Goal: Information Seeking & Learning: Learn about a topic

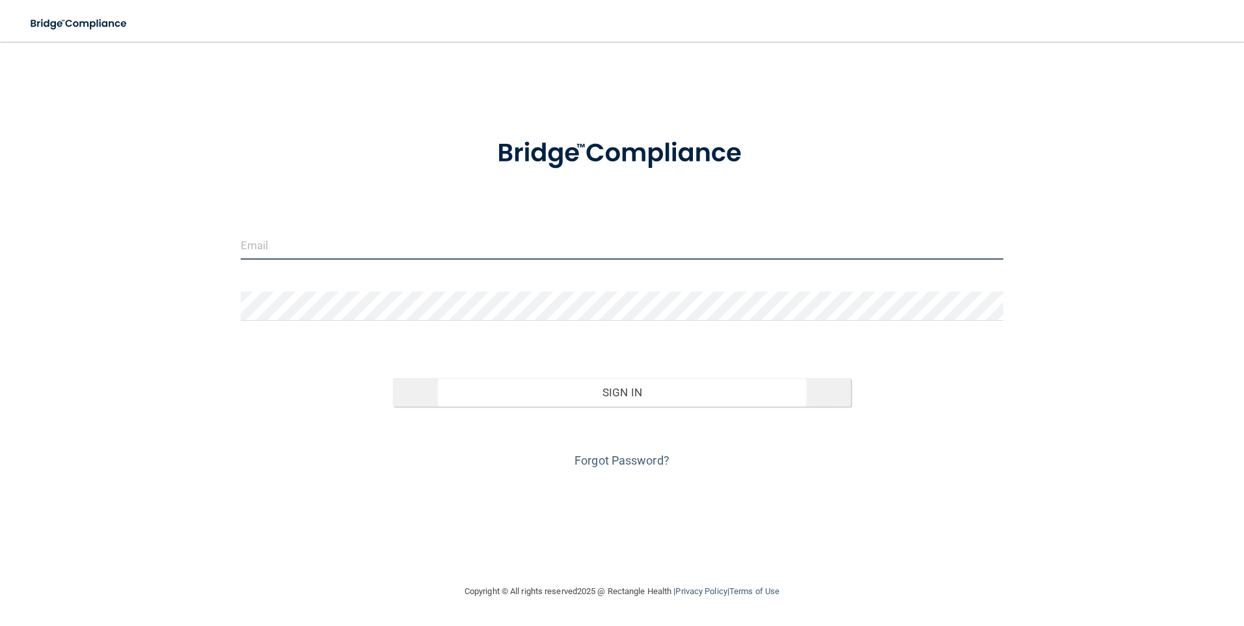
type input "[PERSON_NAME][EMAIL_ADDRESS][DOMAIN_NAME]"
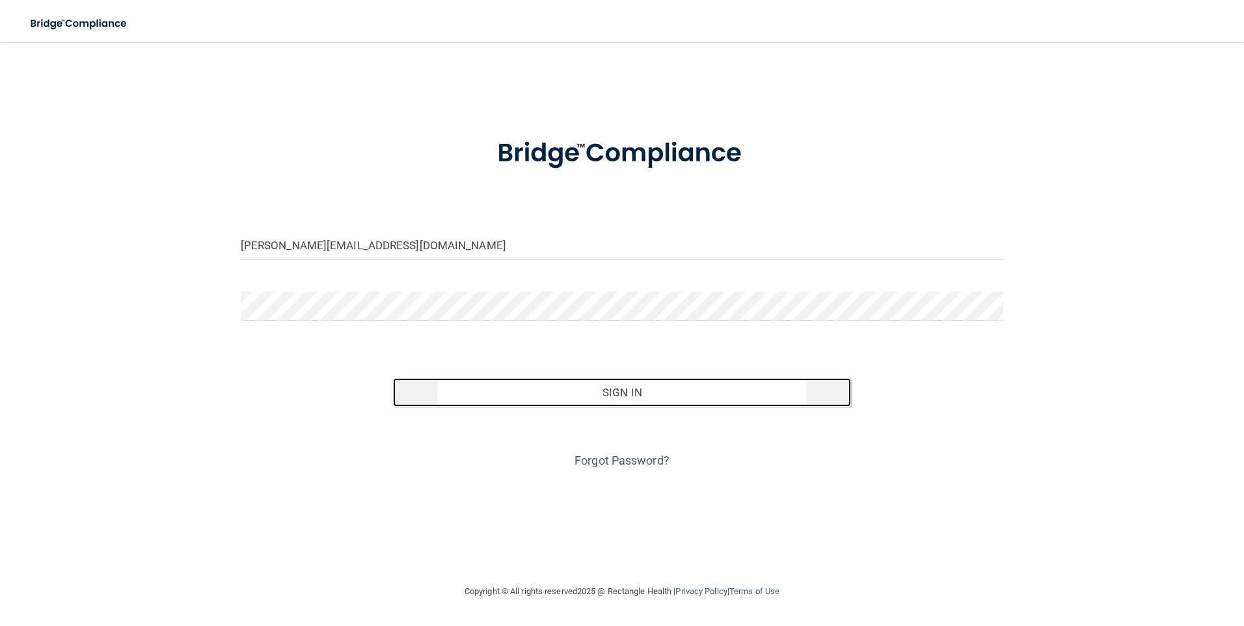
click at [629, 400] on button "Sign In" at bounding box center [622, 392] width 458 height 29
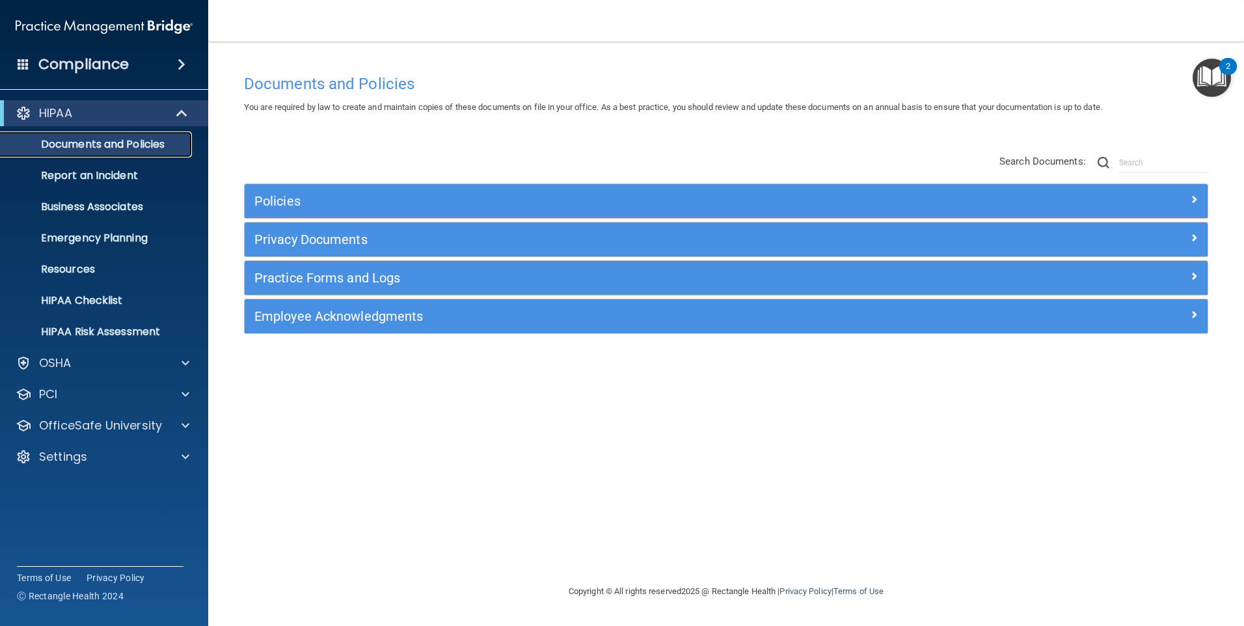
click at [92, 148] on p "Documents and Policies" at bounding box center [97, 144] width 178 height 13
click at [117, 145] on p "Documents and Policies" at bounding box center [97, 144] width 178 height 13
click at [115, 177] on p "Report an Incident" at bounding box center [97, 175] width 178 height 13
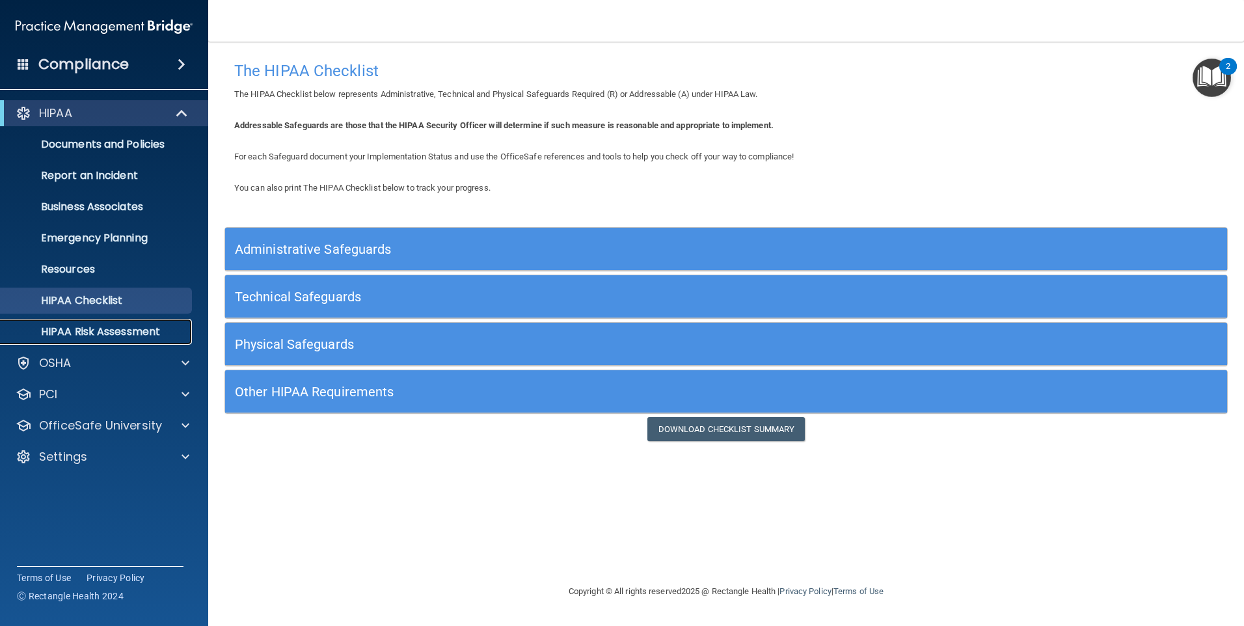
click at [74, 334] on p "HIPAA Risk Assessment" at bounding box center [97, 331] width 178 height 13
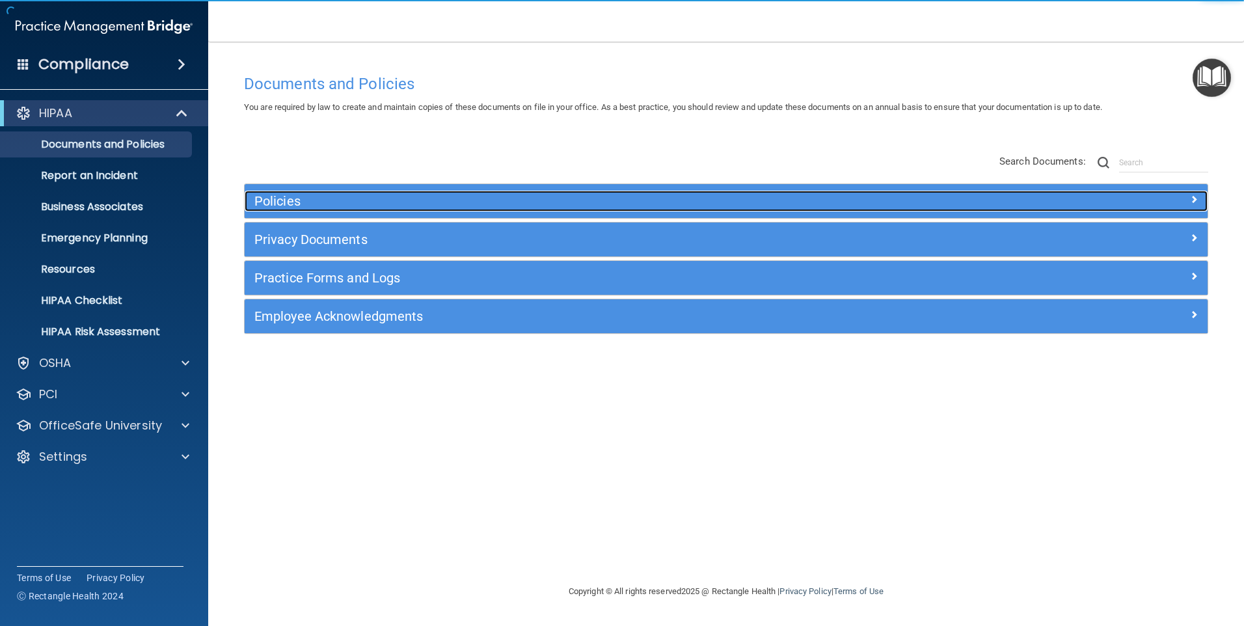
click at [280, 193] on div "Policies" at bounding box center [606, 201] width 722 height 21
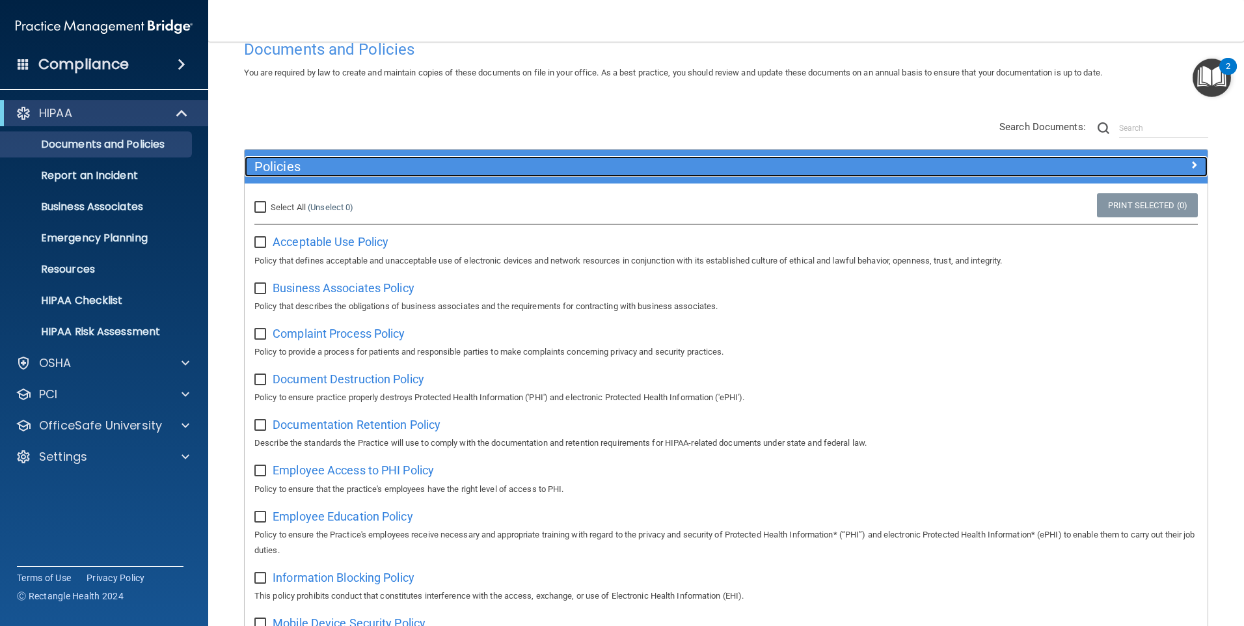
scroll to position [65, 0]
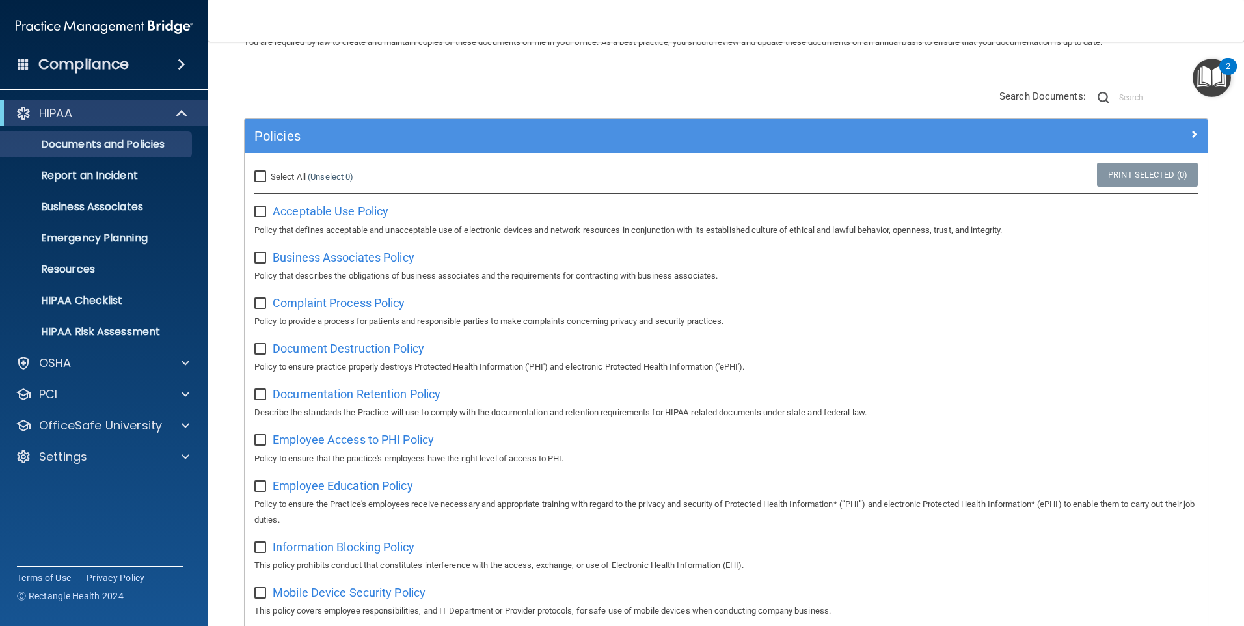
click at [263, 209] on input "checkbox" at bounding box center [261, 212] width 15 height 10
checkbox input "false"
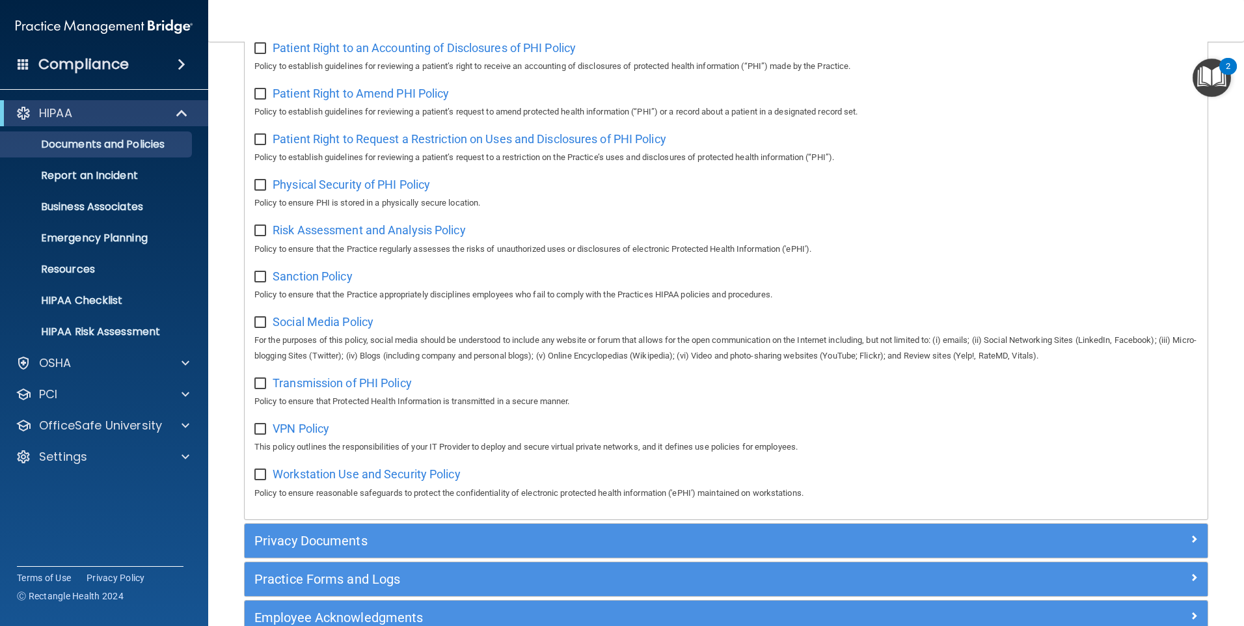
scroll to position [837, 0]
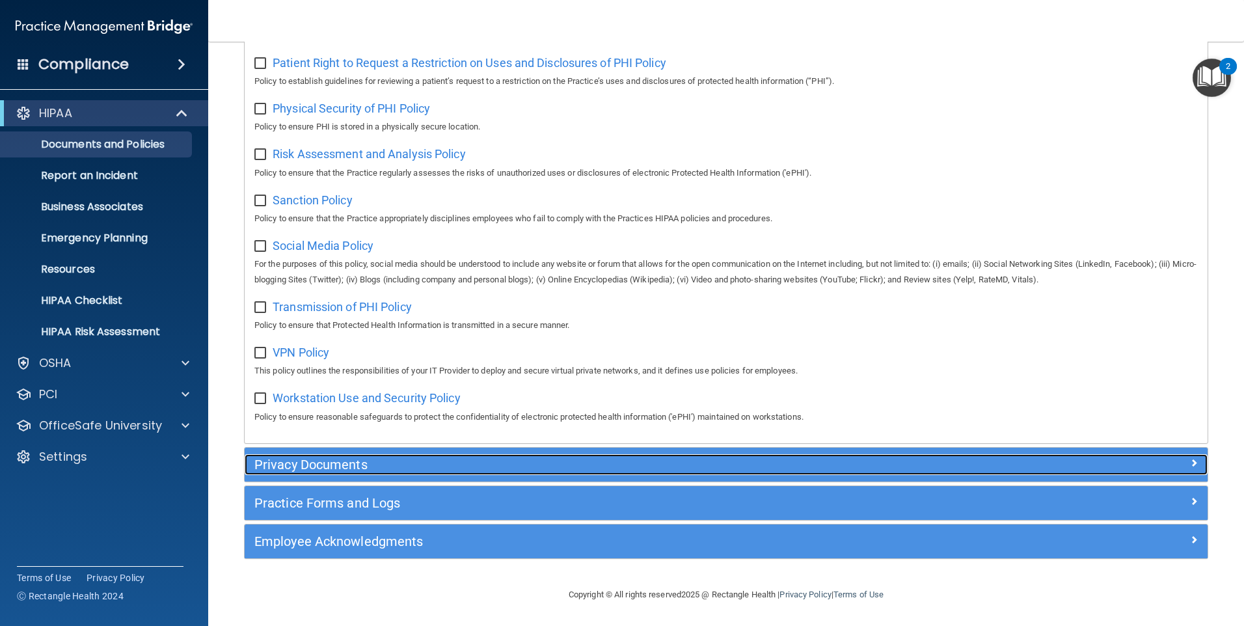
click at [351, 467] on h5 "Privacy Documents" at bounding box center [605, 464] width 703 height 14
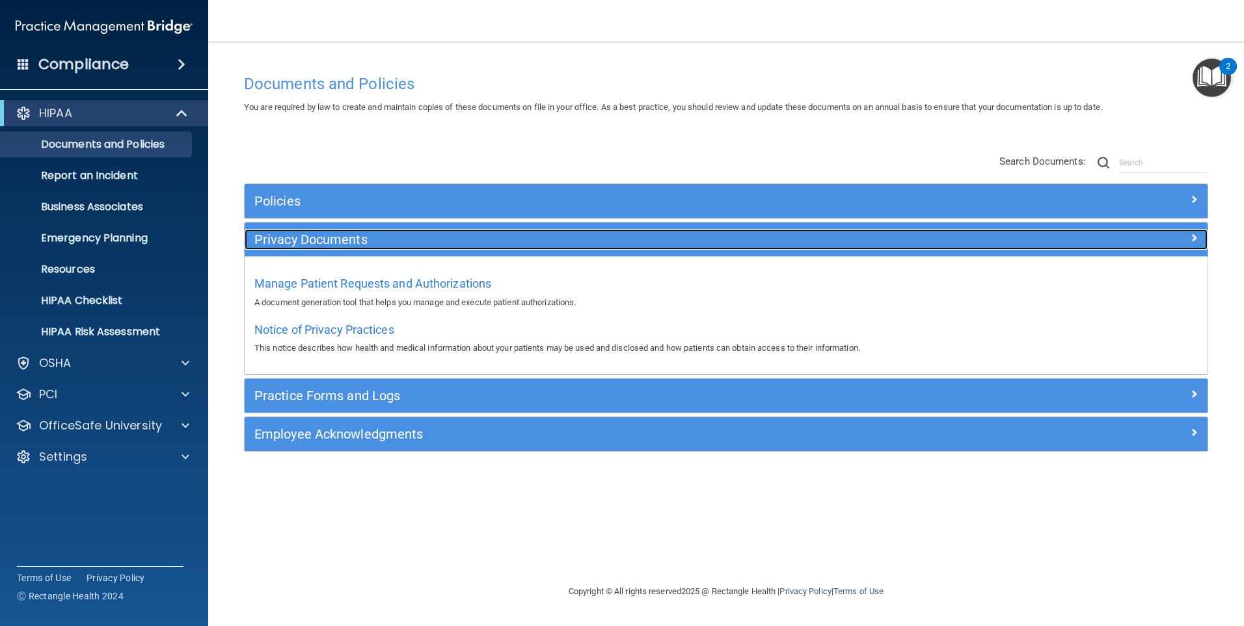
scroll to position [0, 0]
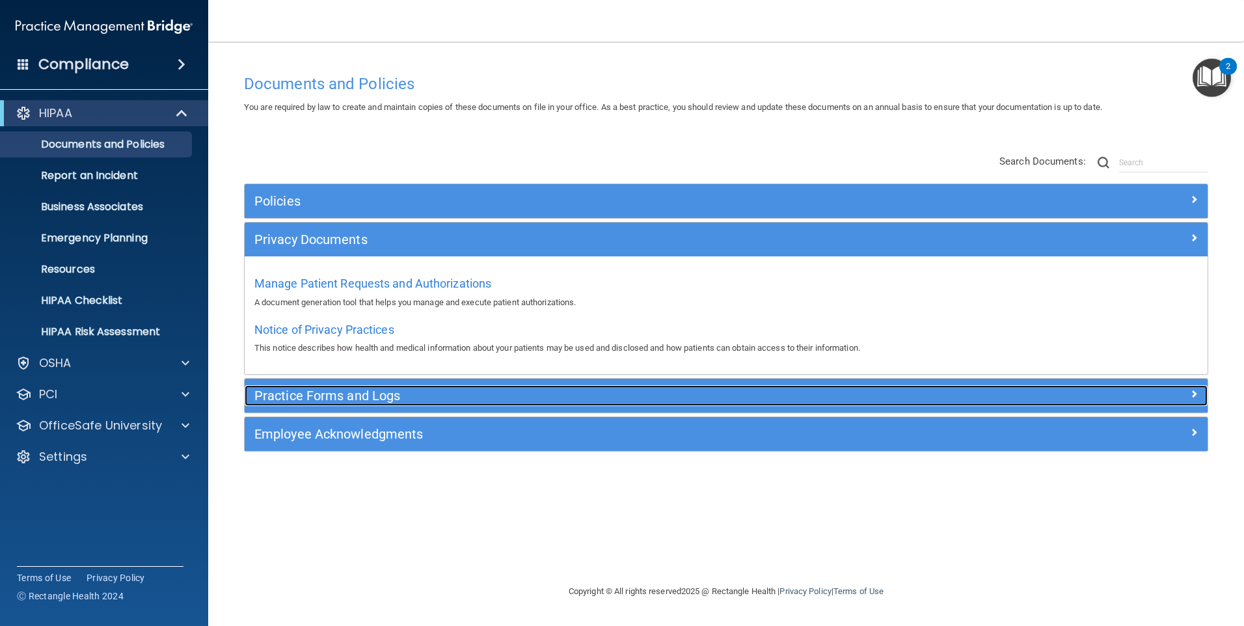
click at [405, 398] on h5 "Practice Forms and Logs" at bounding box center [605, 396] width 703 height 14
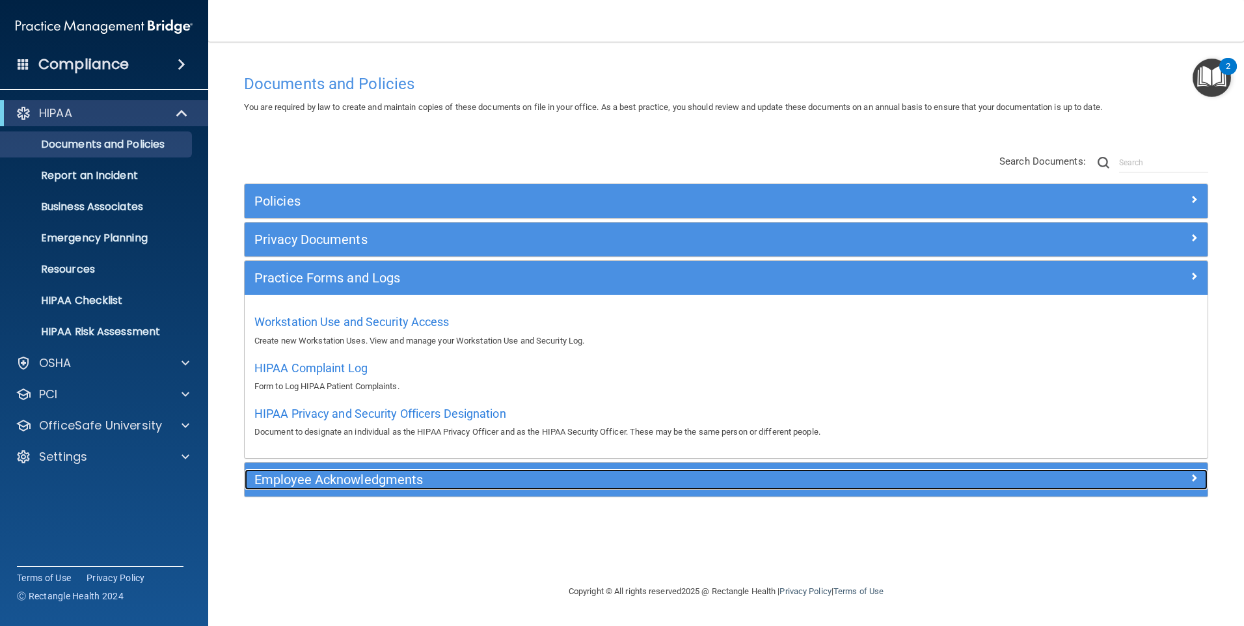
click at [337, 476] on h5 "Employee Acknowledgments" at bounding box center [605, 479] width 703 height 14
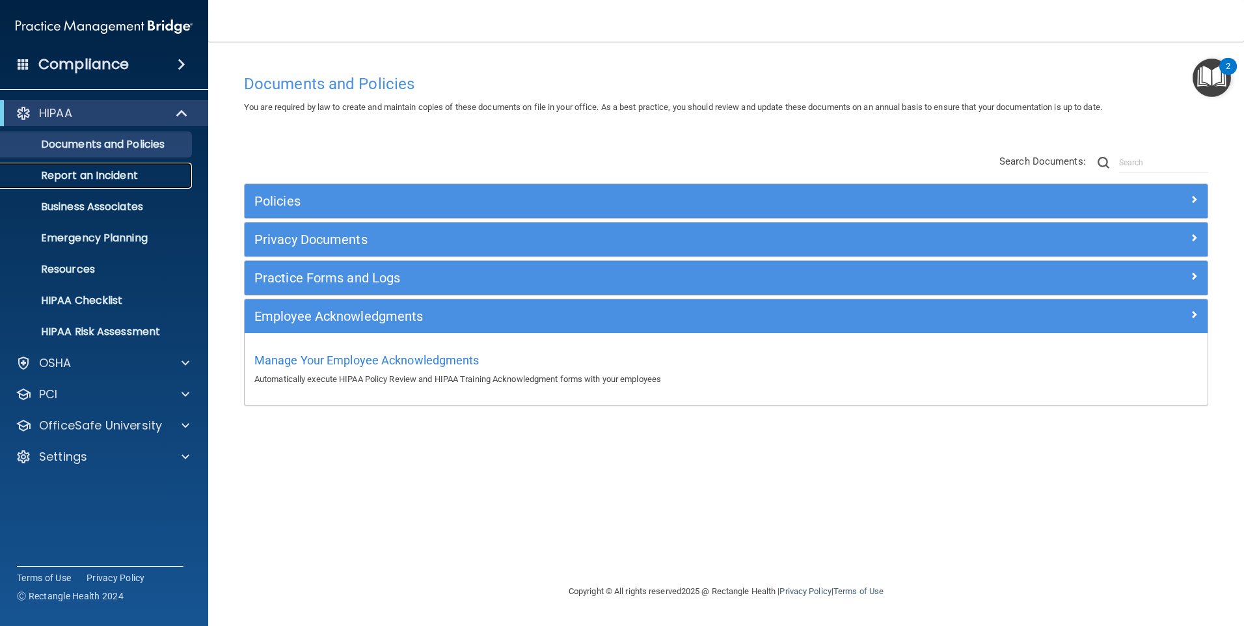
click at [105, 175] on p "Report an Incident" at bounding box center [97, 175] width 178 height 13
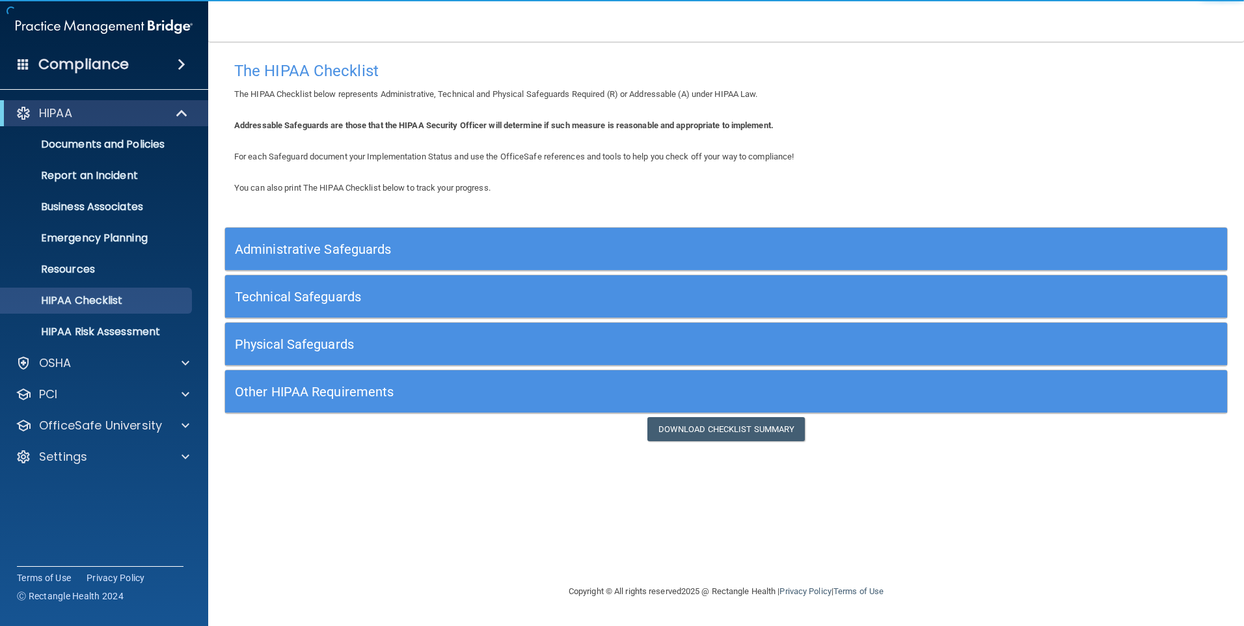
click at [365, 249] on h5 "Administrative Safeguards" at bounding box center [601, 249] width 732 height 14
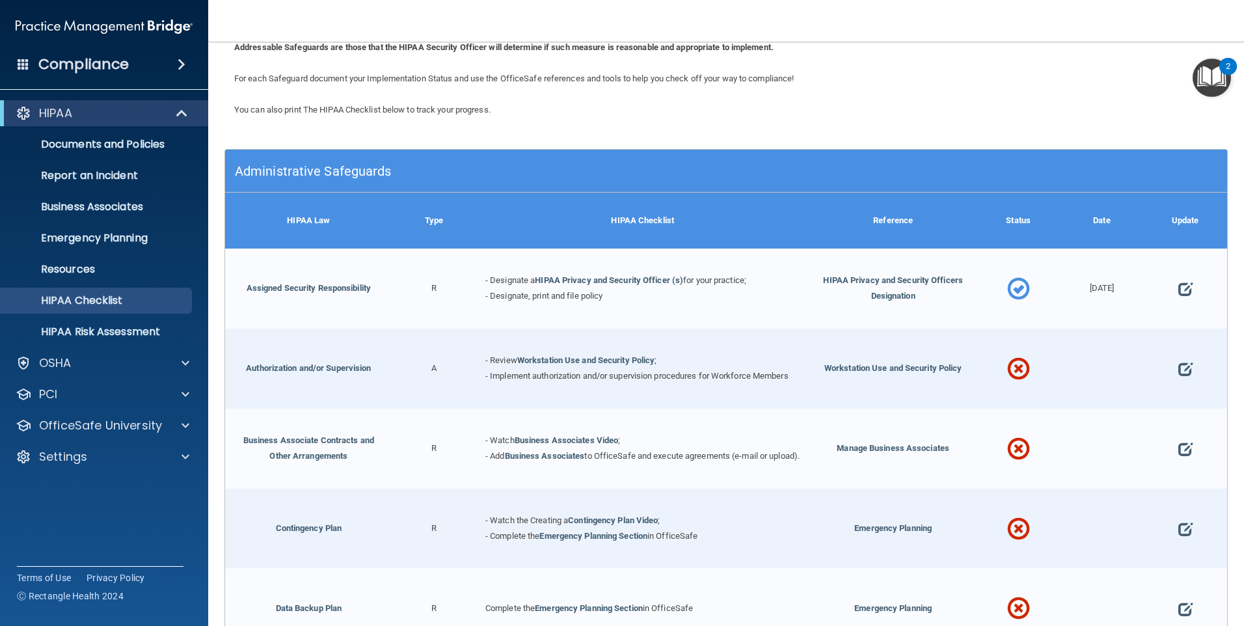
scroll to position [70, 0]
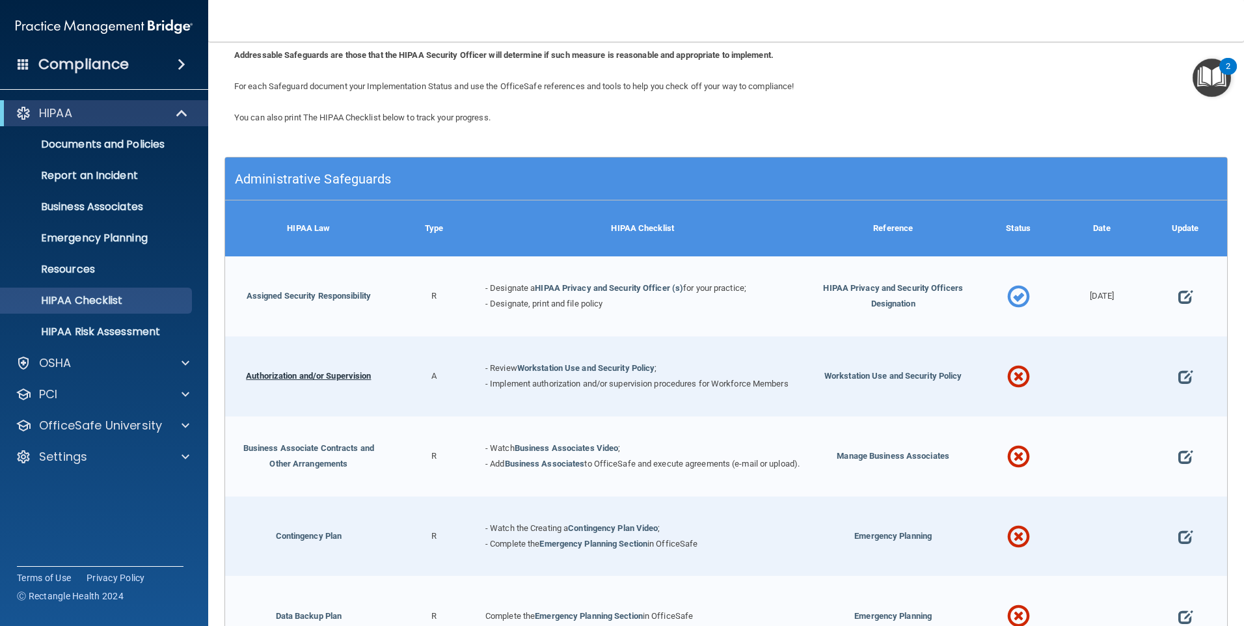
click at [327, 372] on link "Authorization and/or Supervision" at bounding box center [308, 376] width 125 height 10
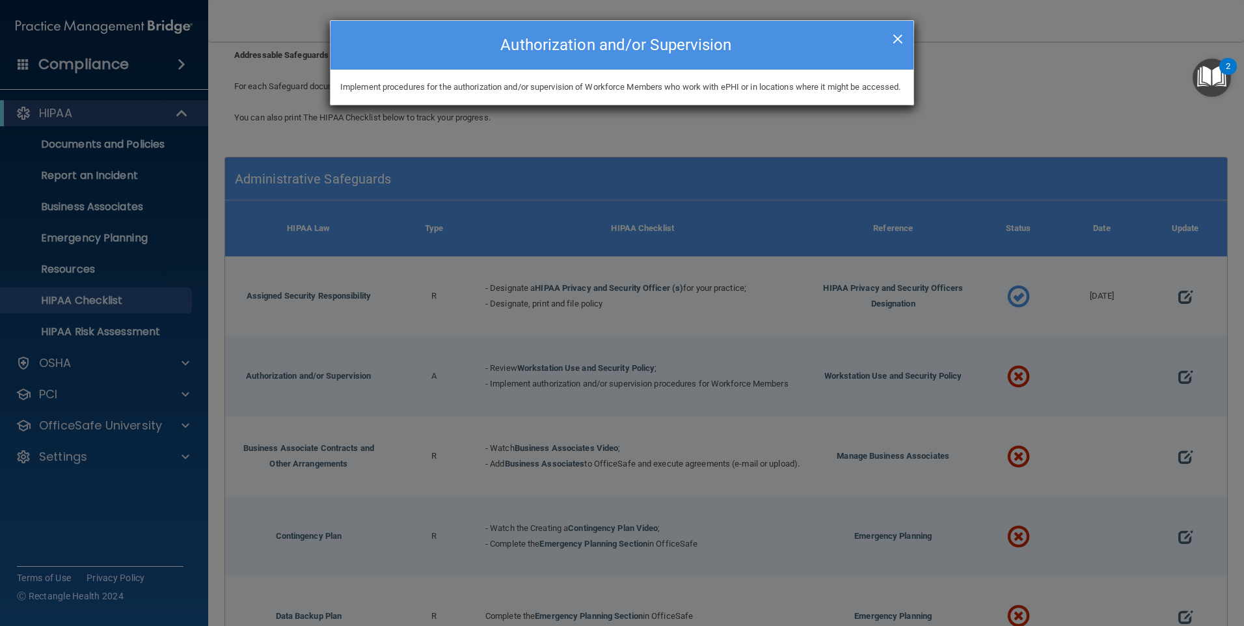
click at [901, 38] on span "×" at bounding box center [898, 37] width 12 height 26
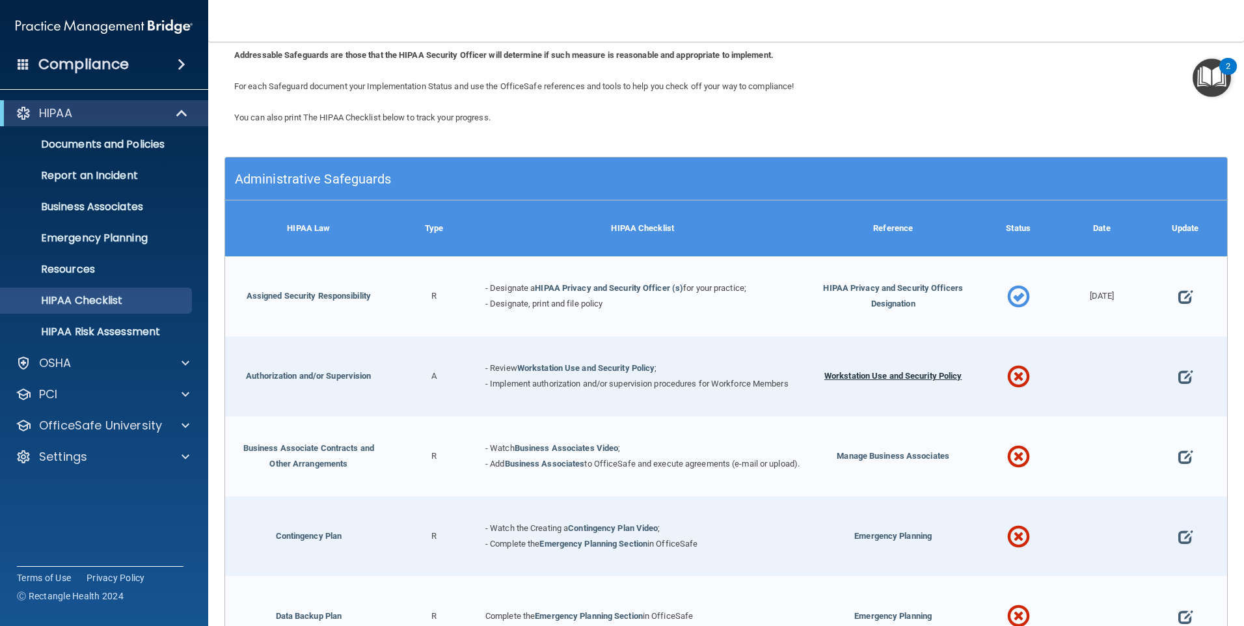
click at [914, 371] on span "Workstation Use and Security Policy" at bounding box center [894, 376] width 138 height 10
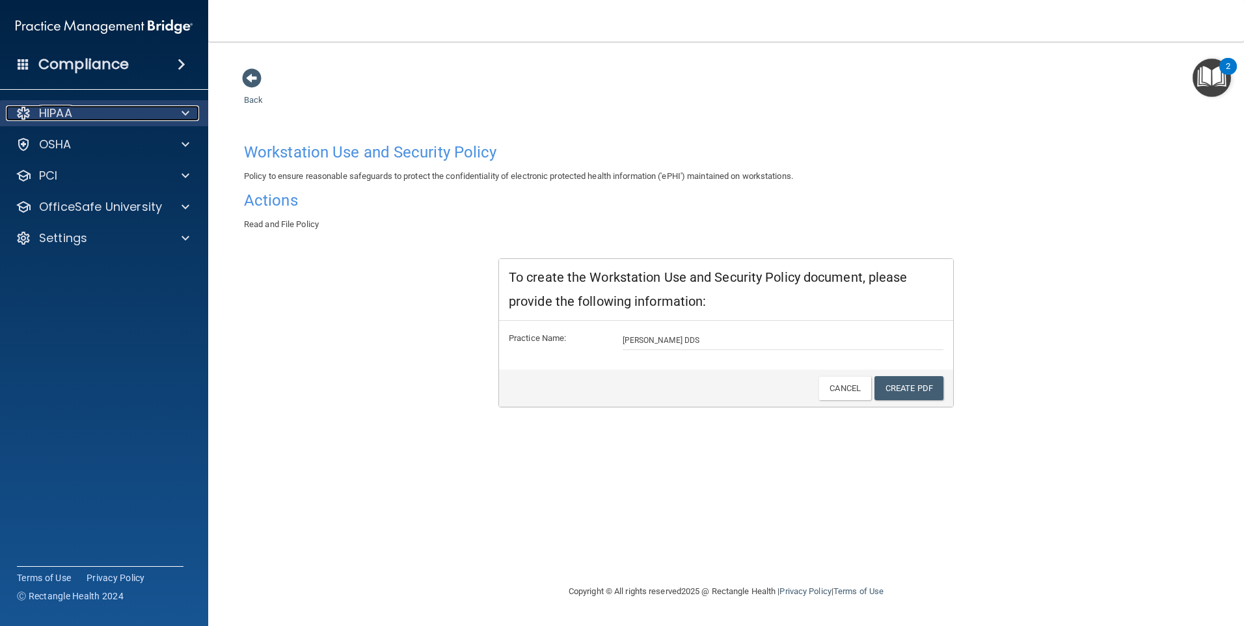
click at [92, 109] on div "HIPAA" at bounding box center [86, 113] width 161 height 16
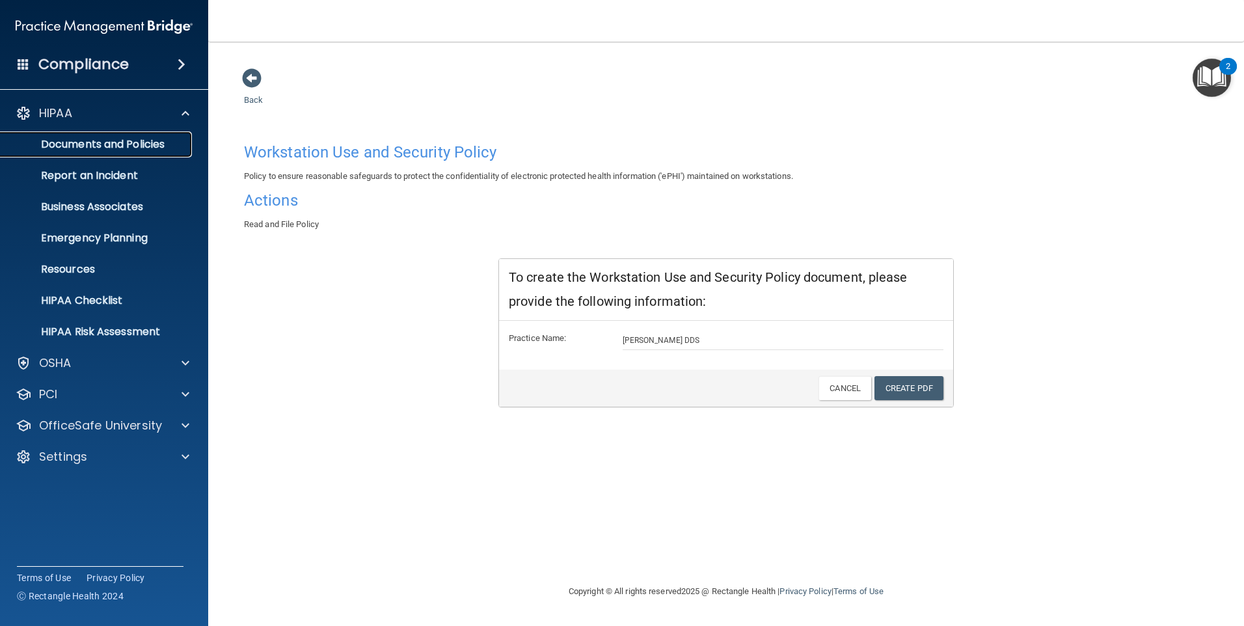
click at [92, 146] on p "Documents and Policies" at bounding box center [97, 144] width 178 height 13
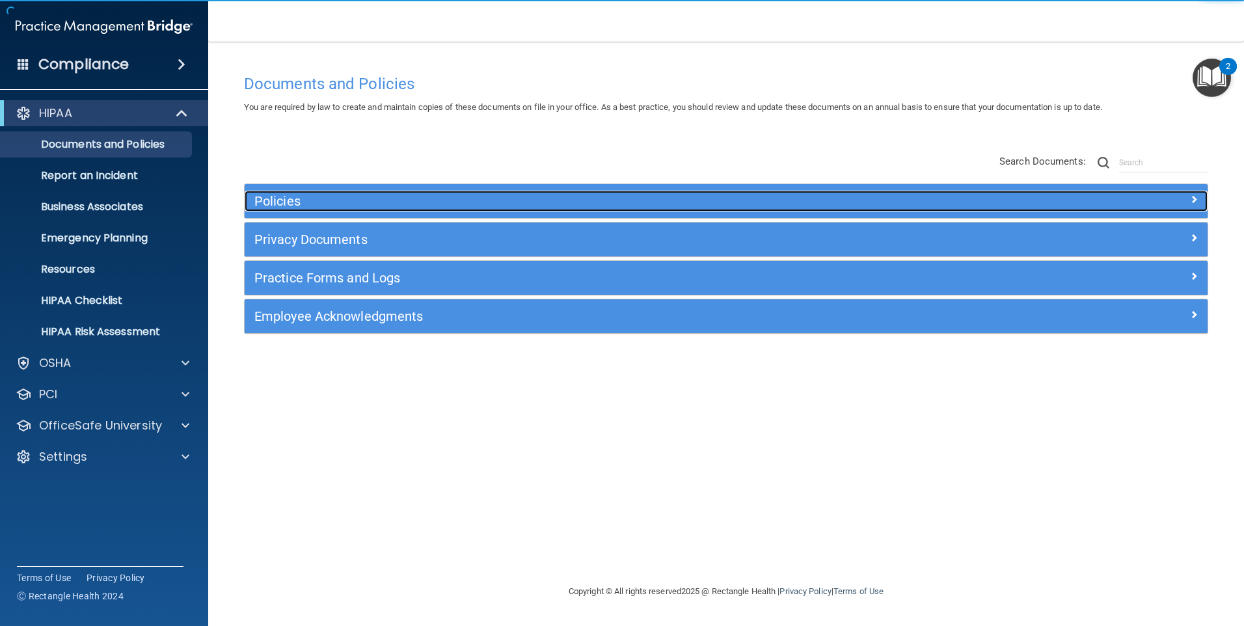
click at [288, 204] on h5 "Policies" at bounding box center [605, 201] width 703 height 14
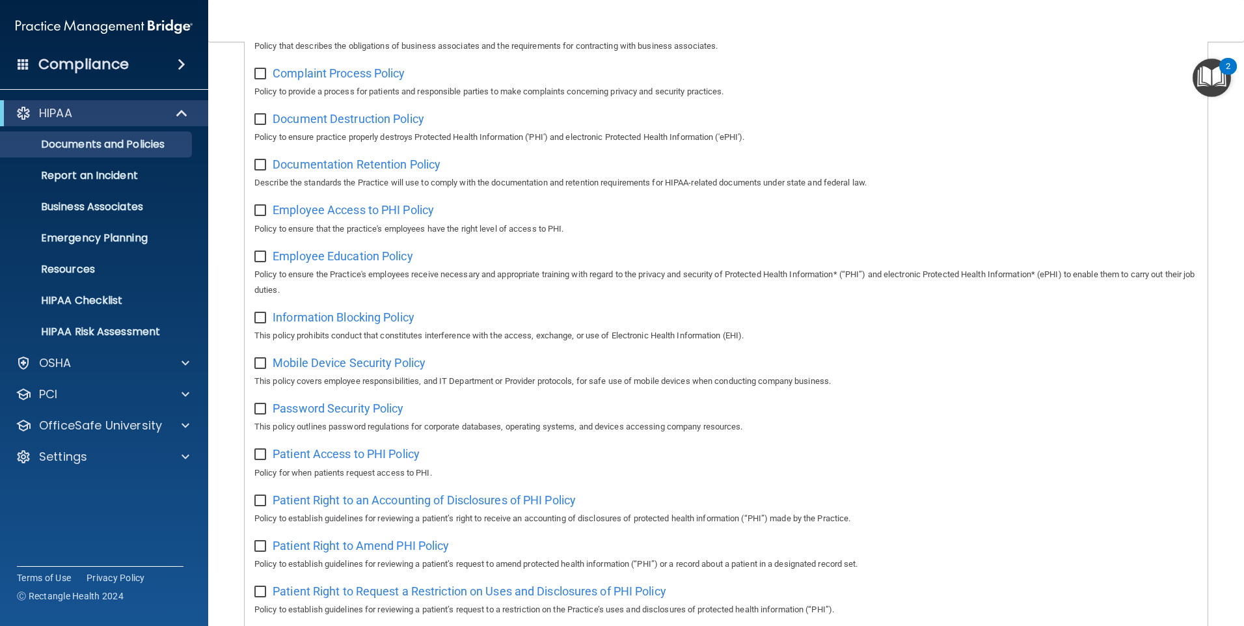
scroll to position [130, 0]
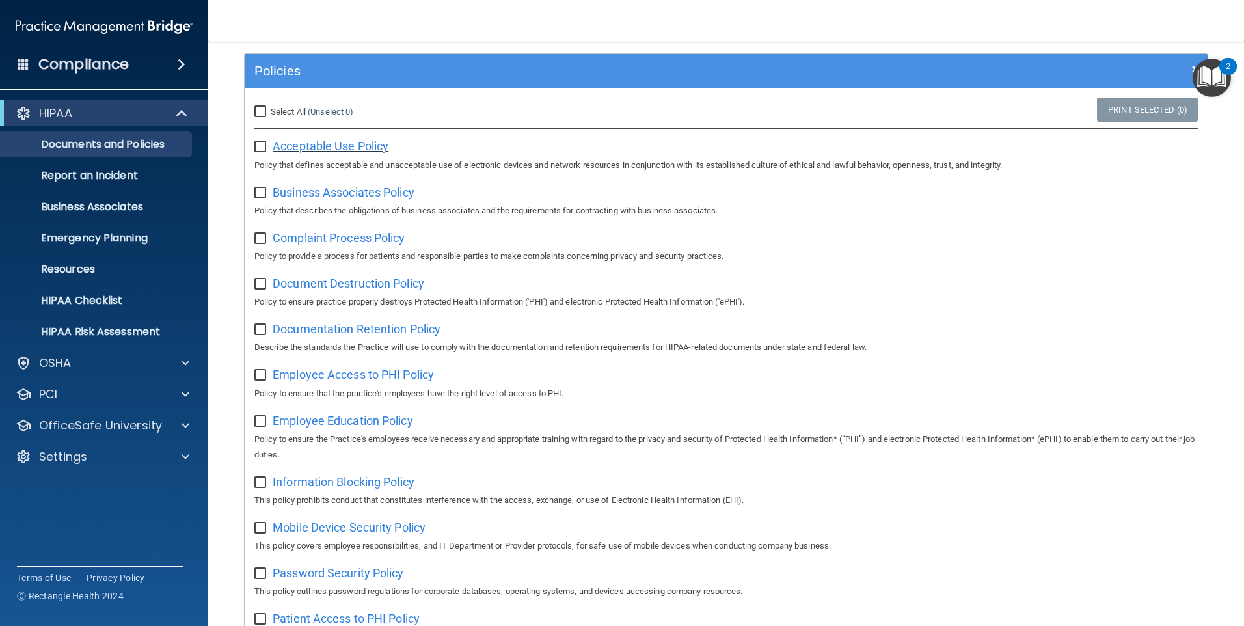
click at [320, 149] on span "Acceptable Use Policy" at bounding box center [331, 146] width 116 height 14
click at [320, 194] on span "Business Associates Policy" at bounding box center [344, 192] width 142 height 14
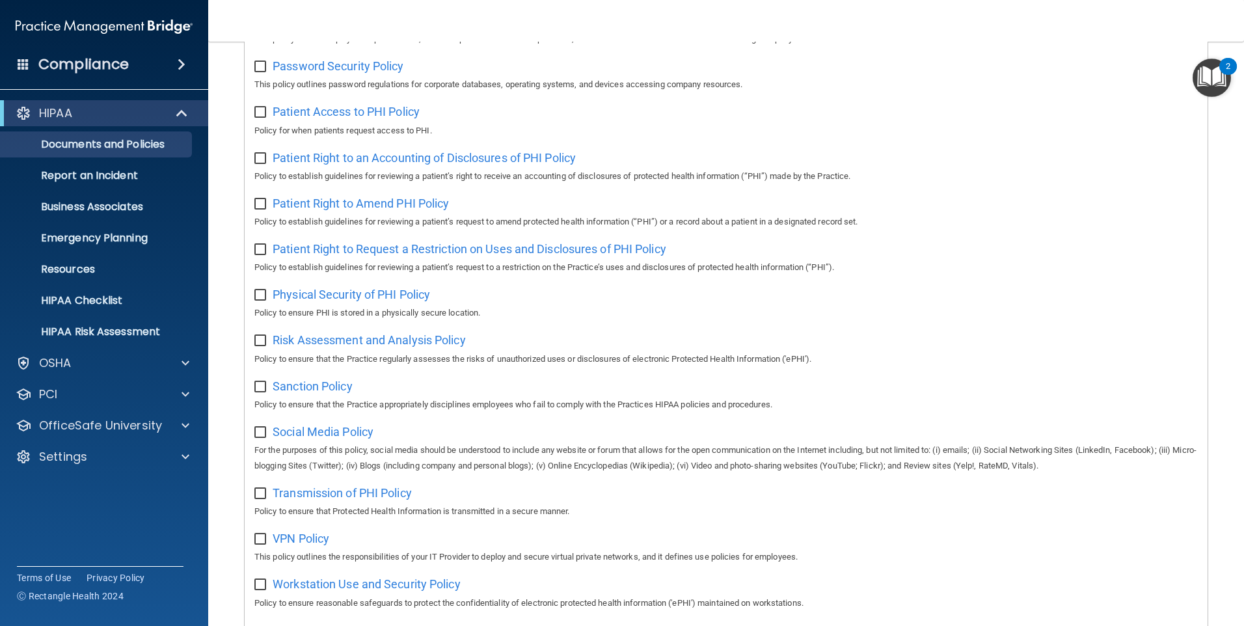
scroll to position [837, 0]
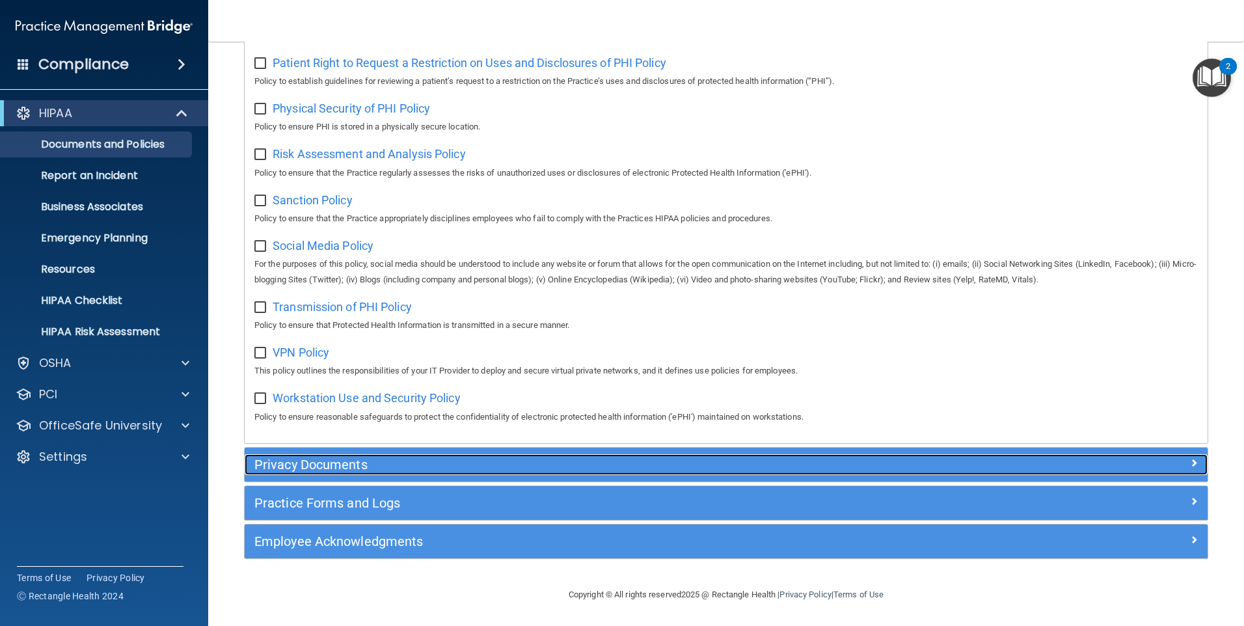
click at [366, 463] on h5 "Privacy Documents" at bounding box center [605, 464] width 703 height 14
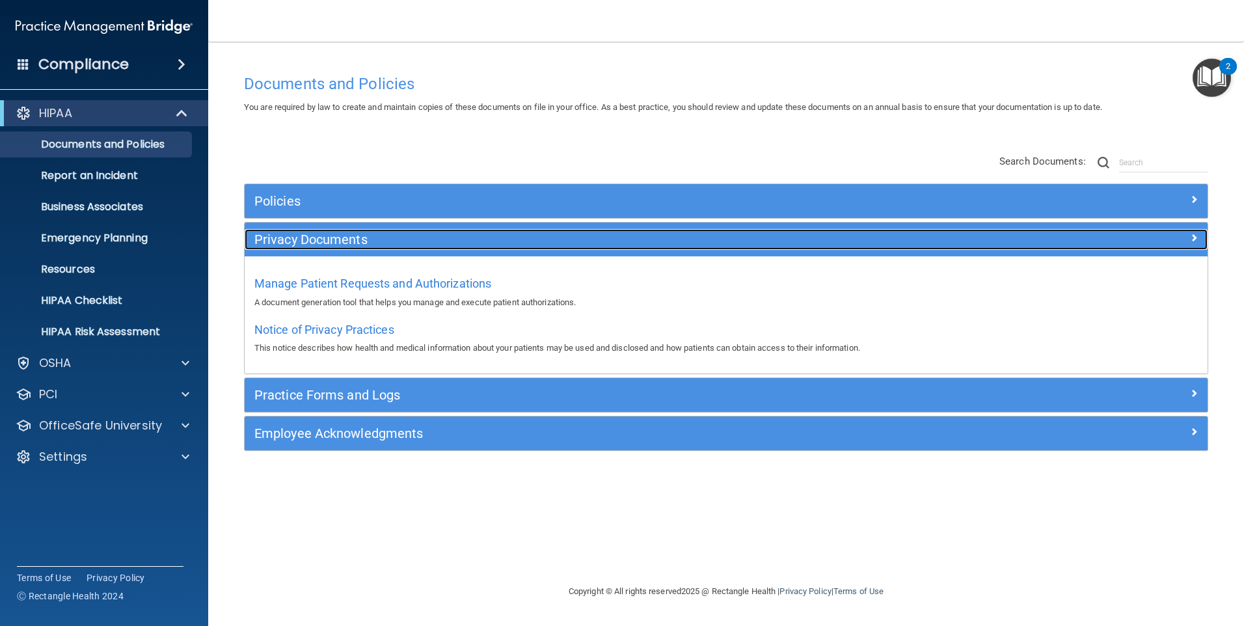
scroll to position [0, 0]
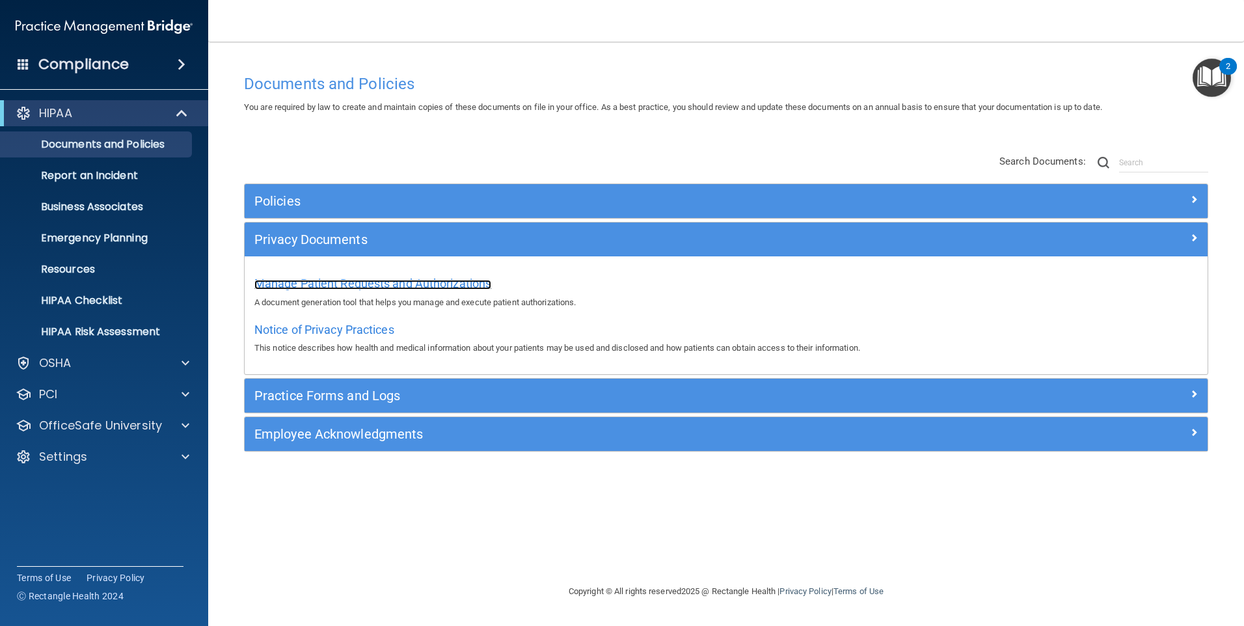
click at [366, 286] on span "Manage Patient Requests and Authorizations" at bounding box center [372, 284] width 237 height 14
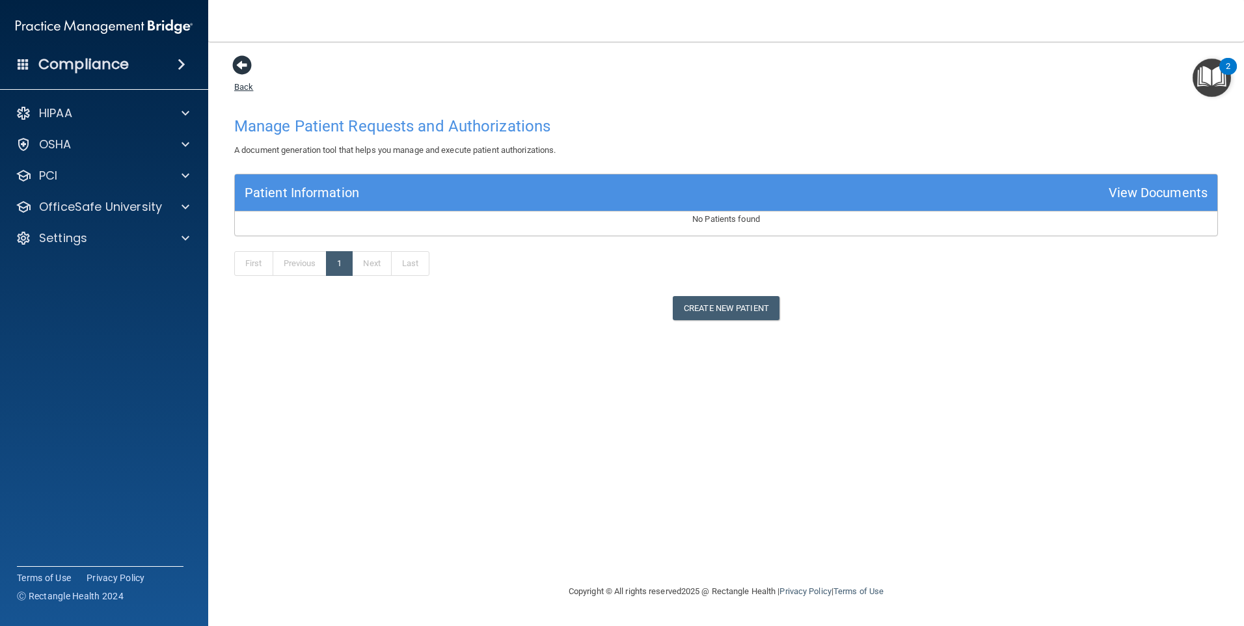
click at [241, 68] on span at bounding box center [242, 65] width 20 height 20
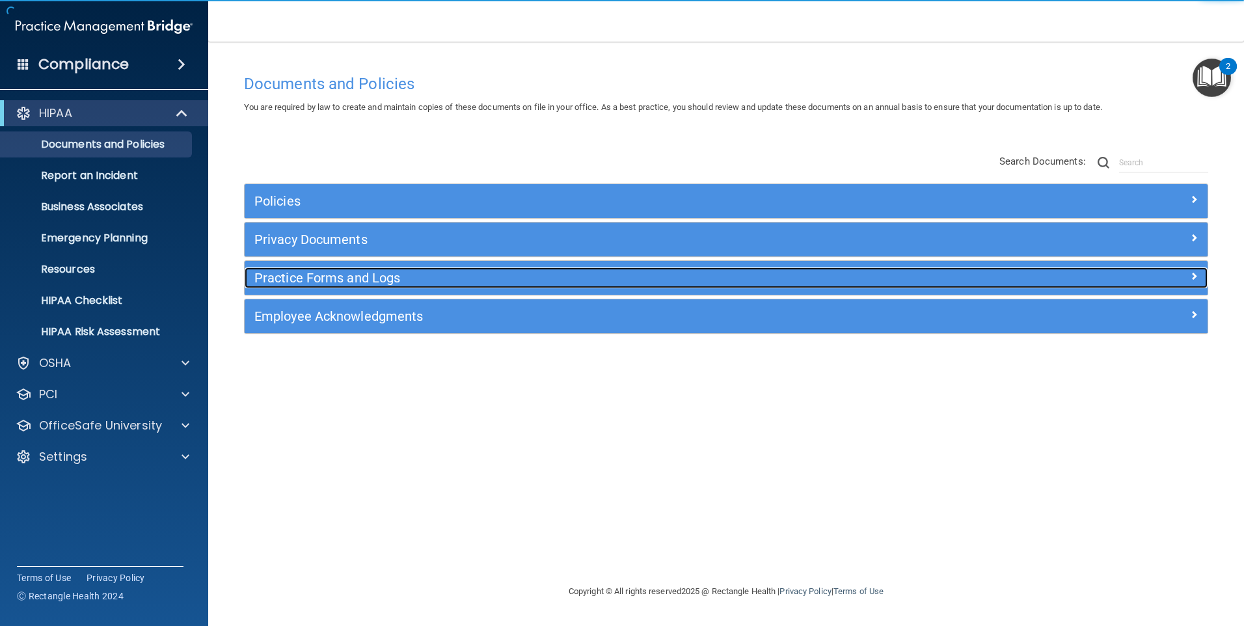
click at [350, 281] on h5 "Practice Forms and Logs" at bounding box center [605, 278] width 703 height 14
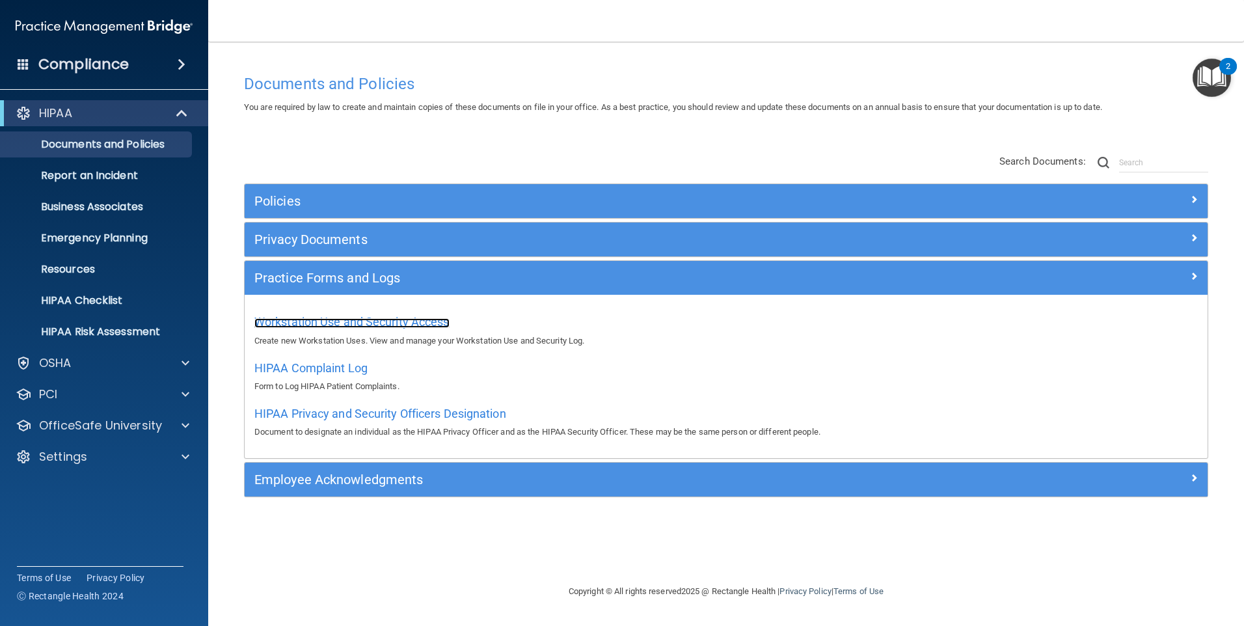
click at [358, 321] on span "Workstation Use and Security Access" at bounding box center [351, 322] width 195 height 14
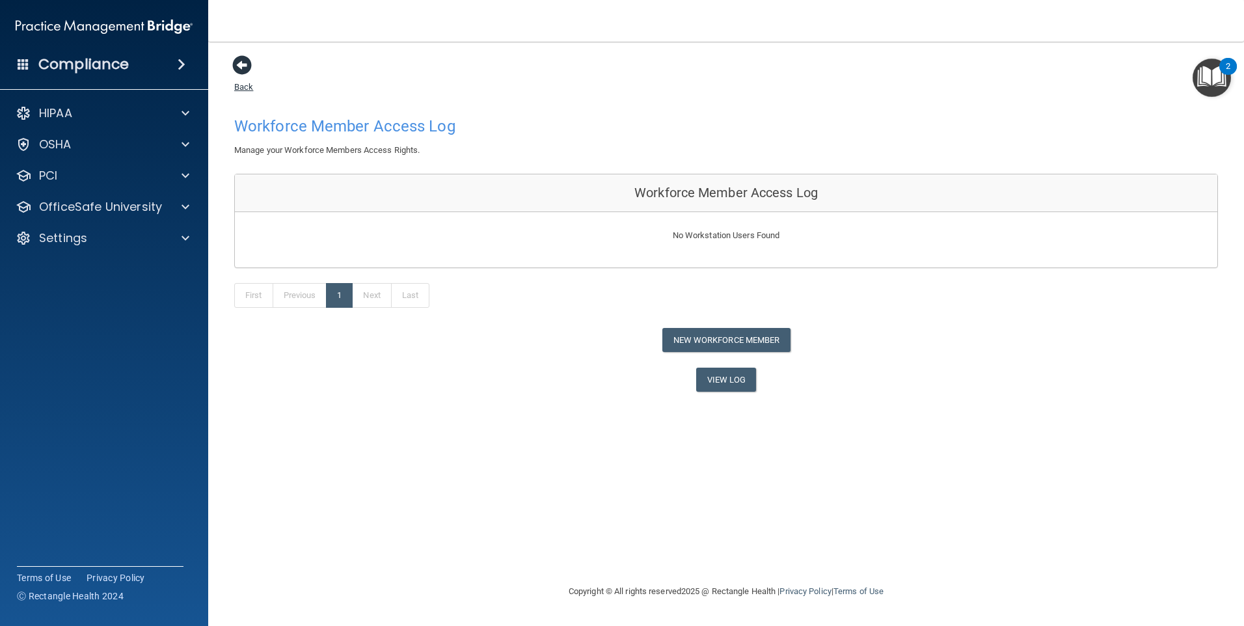
click at [241, 69] on span at bounding box center [242, 65] width 20 height 20
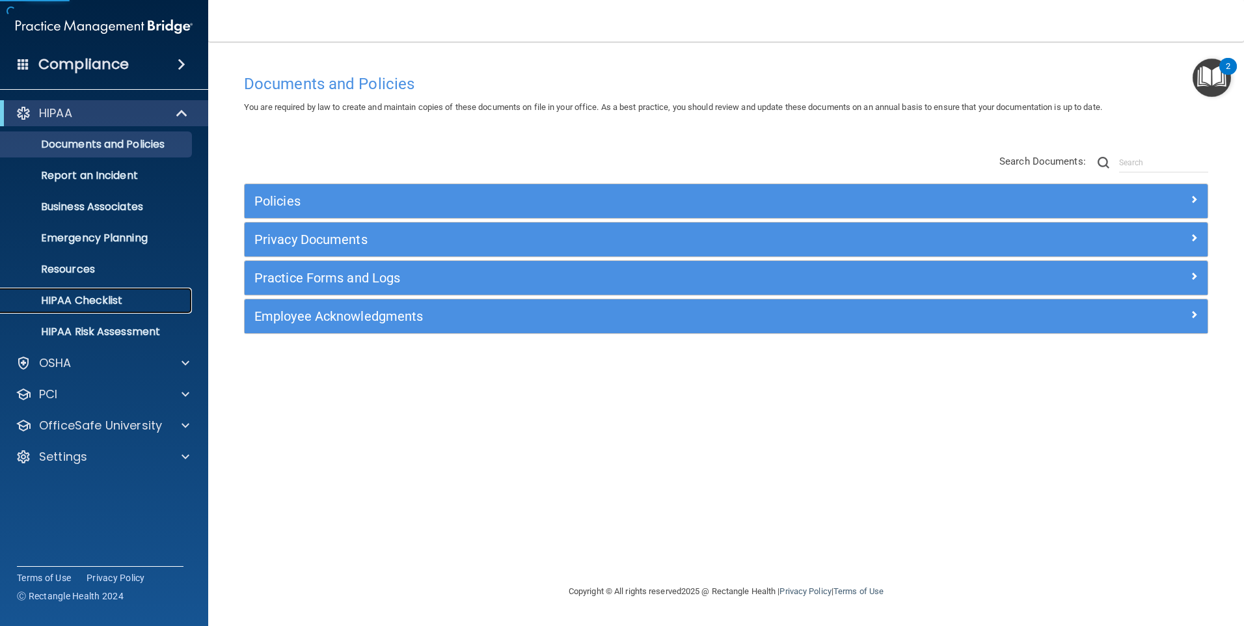
click at [116, 295] on p "HIPAA Checklist" at bounding box center [97, 300] width 178 height 13
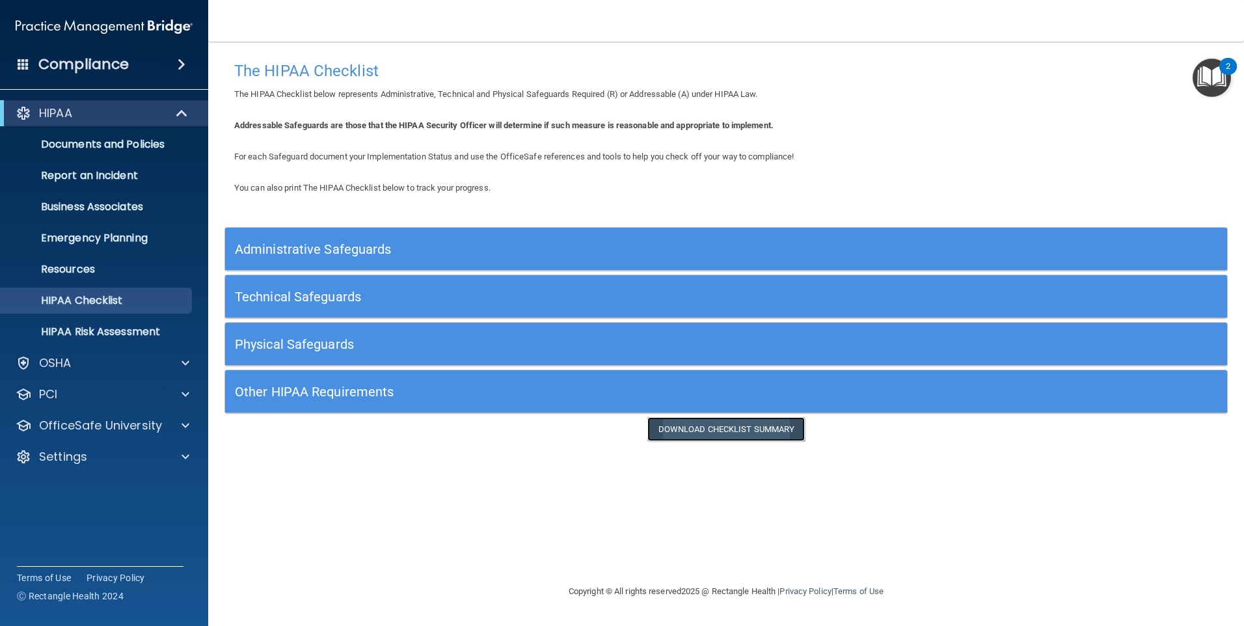
click at [738, 431] on link "Download Checklist Summary" at bounding box center [727, 429] width 158 height 24
click at [310, 247] on h5 "Administrative Safeguards" at bounding box center [601, 249] width 732 height 14
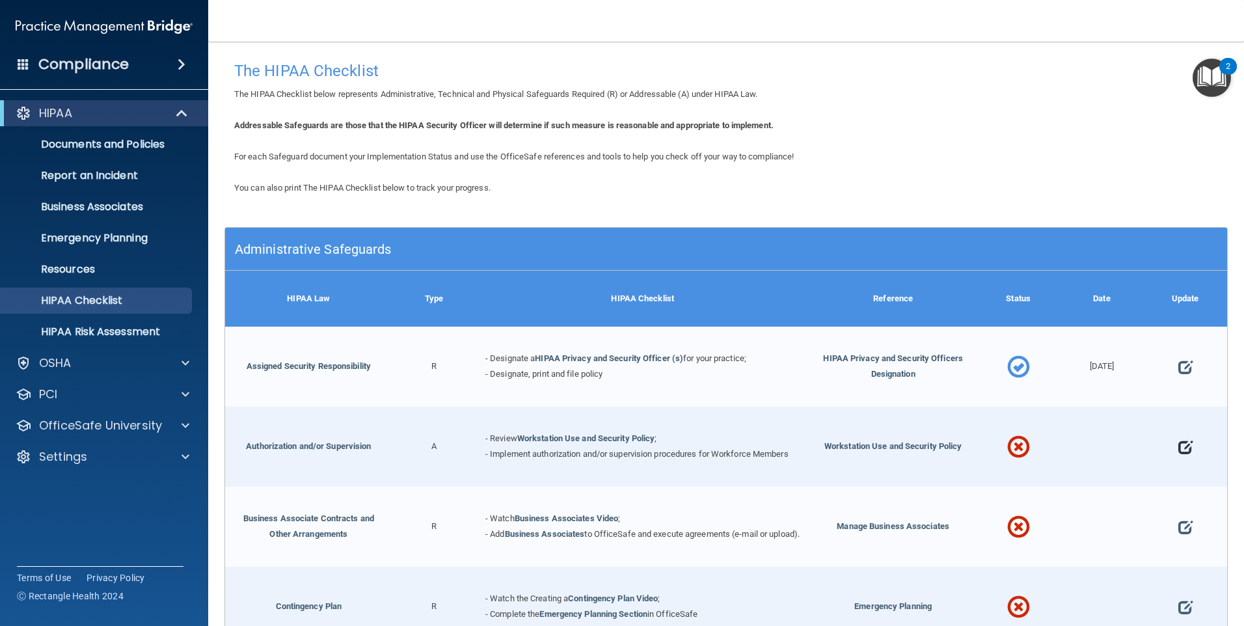
click at [1179, 448] on span at bounding box center [1186, 448] width 14 height 40
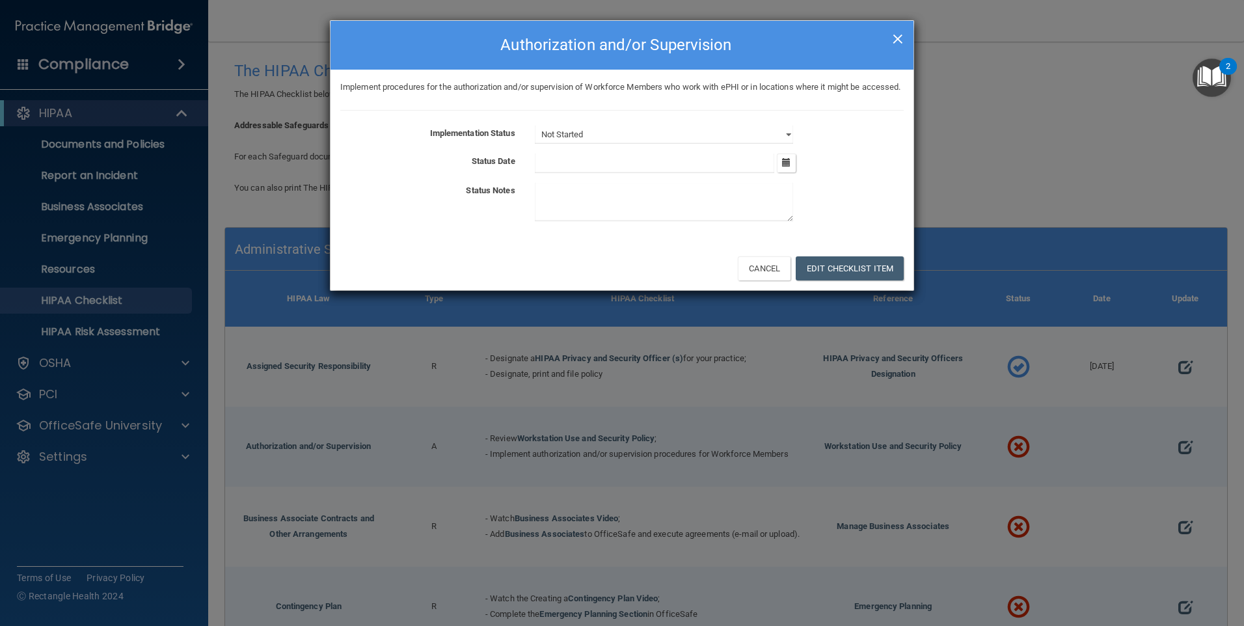
click at [897, 38] on span "×" at bounding box center [898, 37] width 12 height 26
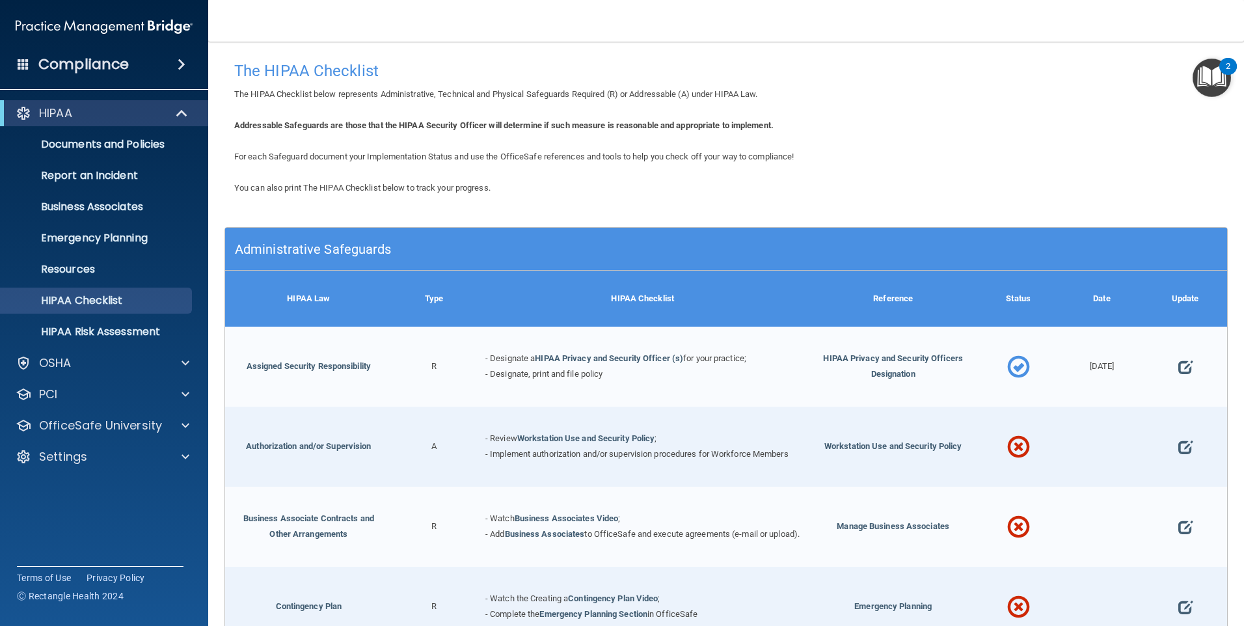
click at [344, 39] on nav "Toggle navigation Reyna Bello reyna@jrmillerdental.com Manage My Enterprise Jon…" at bounding box center [726, 21] width 1036 height 42
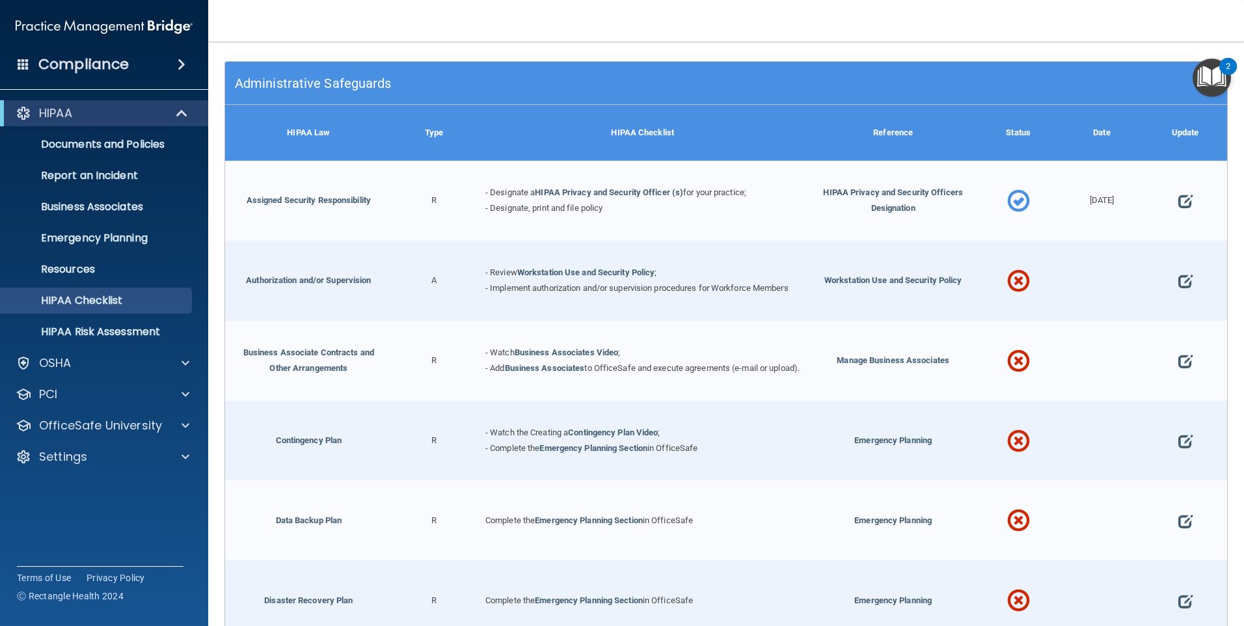
scroll to position [195, 0]
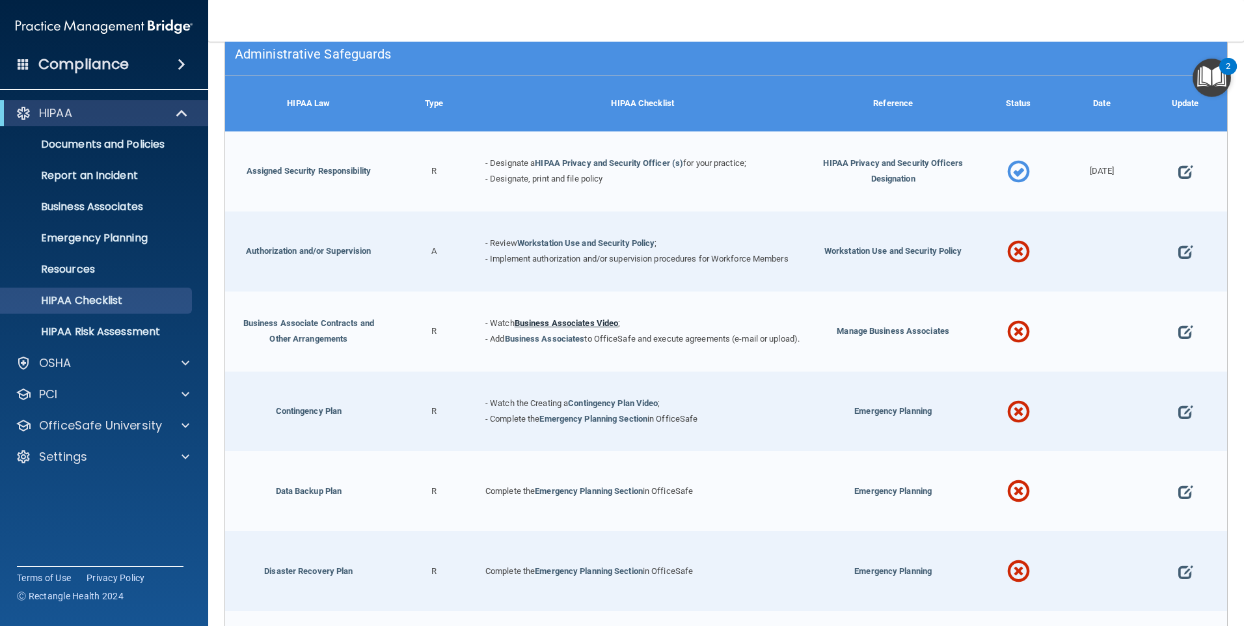
click at [568, 318] on link "Business Associates Video" at bounding box center [567, 323] width 104 height 10
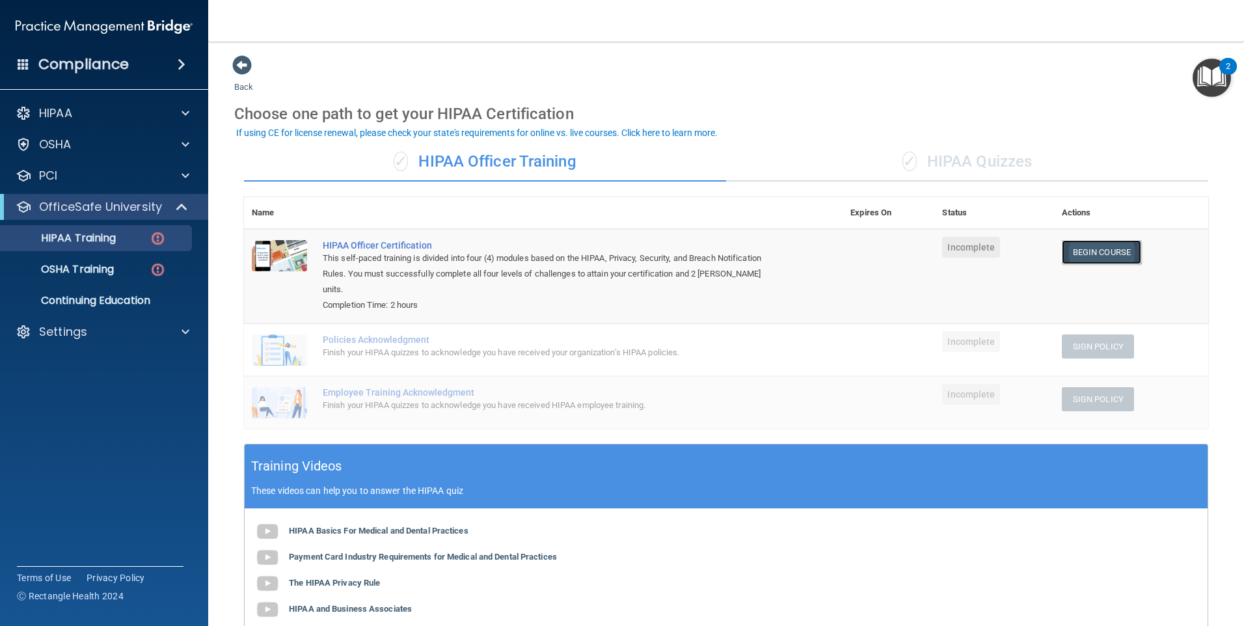
click at [1104, 257] on link "Begin Course" at bounding box center [1101, 252] width 79 height 24
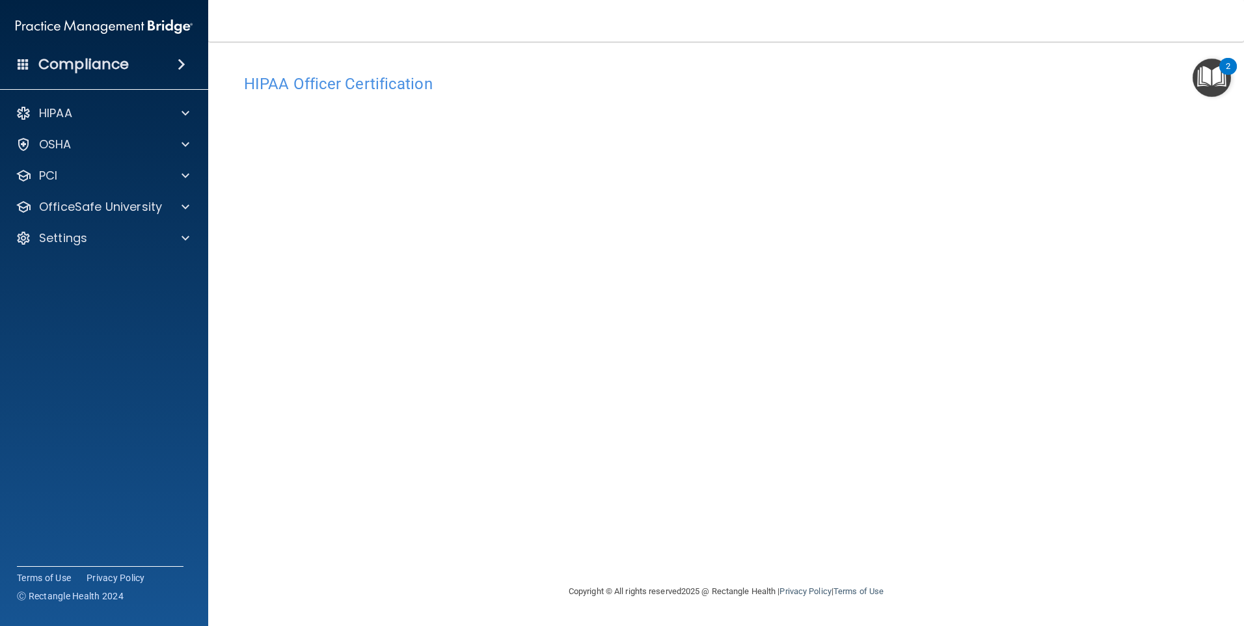
click at [340, 86] on h4 "HIPAA Officer Certification" at bounding box center [726, 83] width 964 height 17
click at [85, 118] on div "HIPAA" at bounding box center [86, 113] width 161 height 16
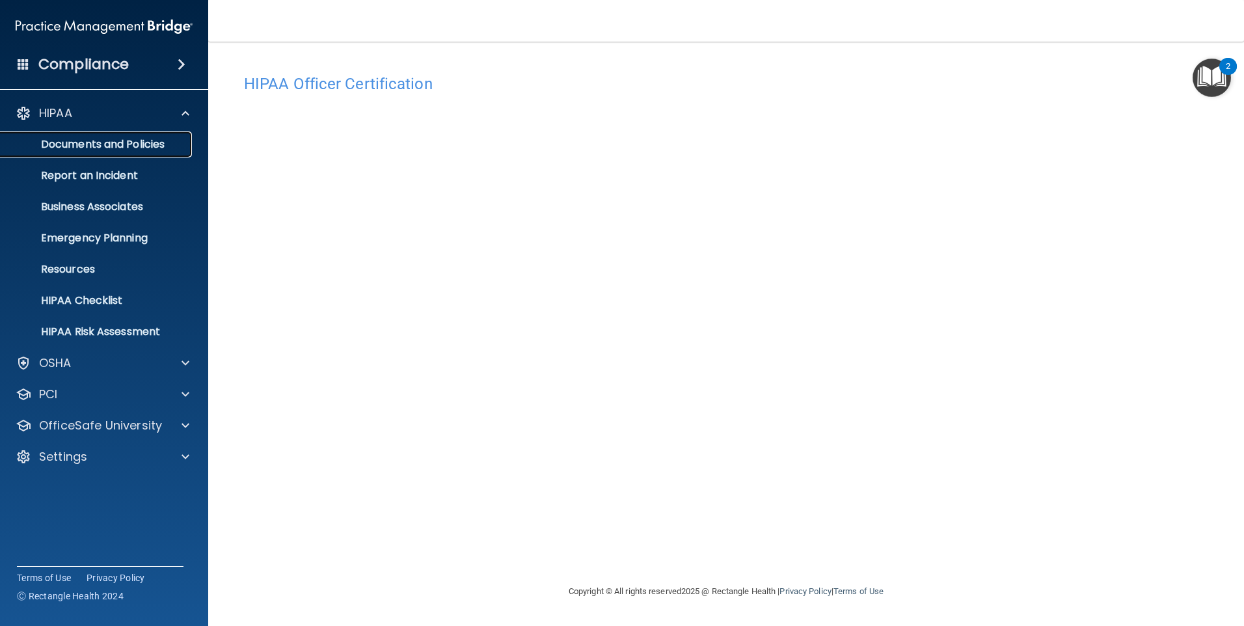
click at [128, 140] on p "Documents and Policies" at bounding box center [97, 144] width 178 height 13
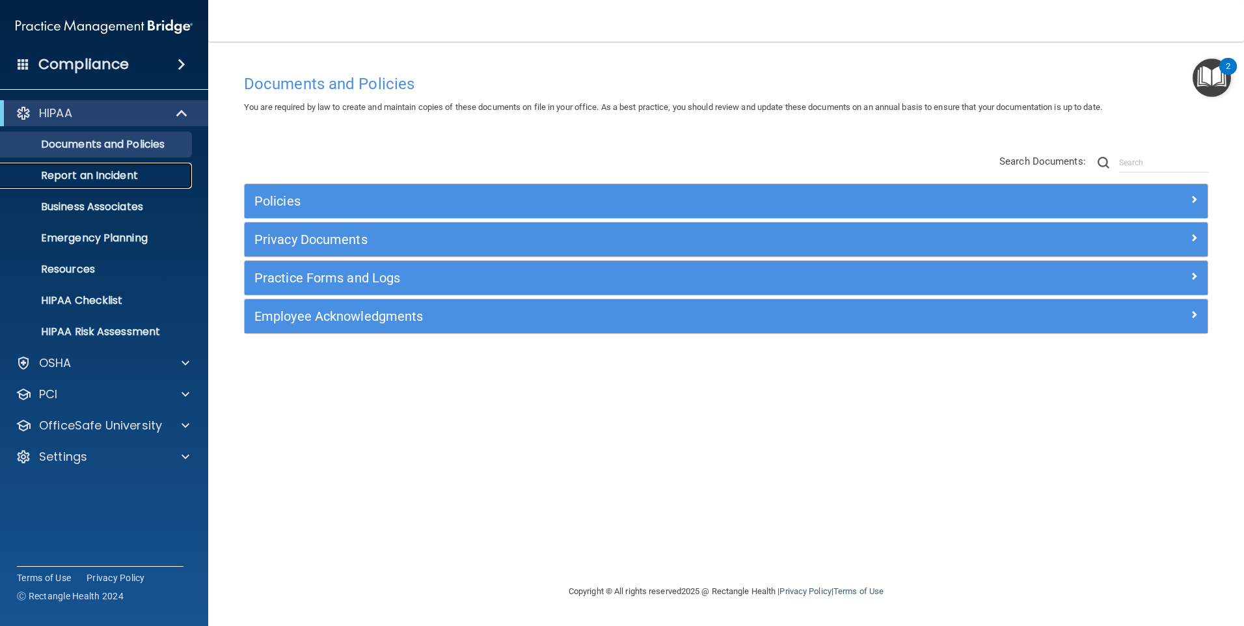
click at [96, 173] on p "Report an Incident" at bounding box center [97, 175] width 178 height 13
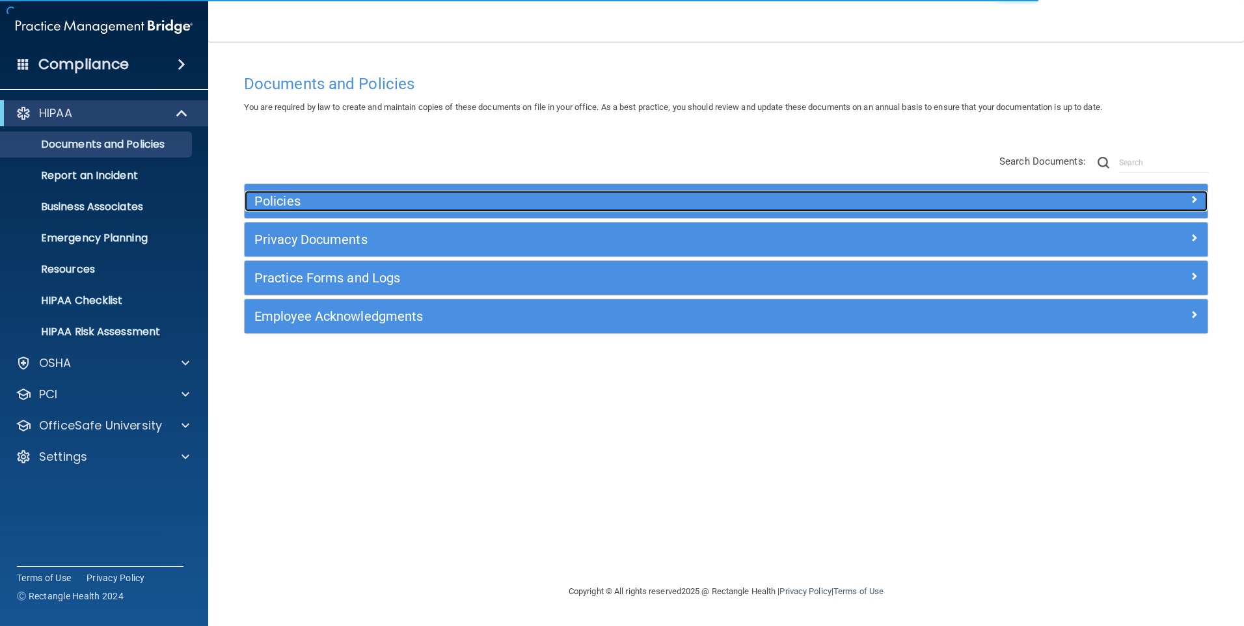
click at [279, 208] on h5 "Policies" at bounding box center [605, 201] width 703 height 14
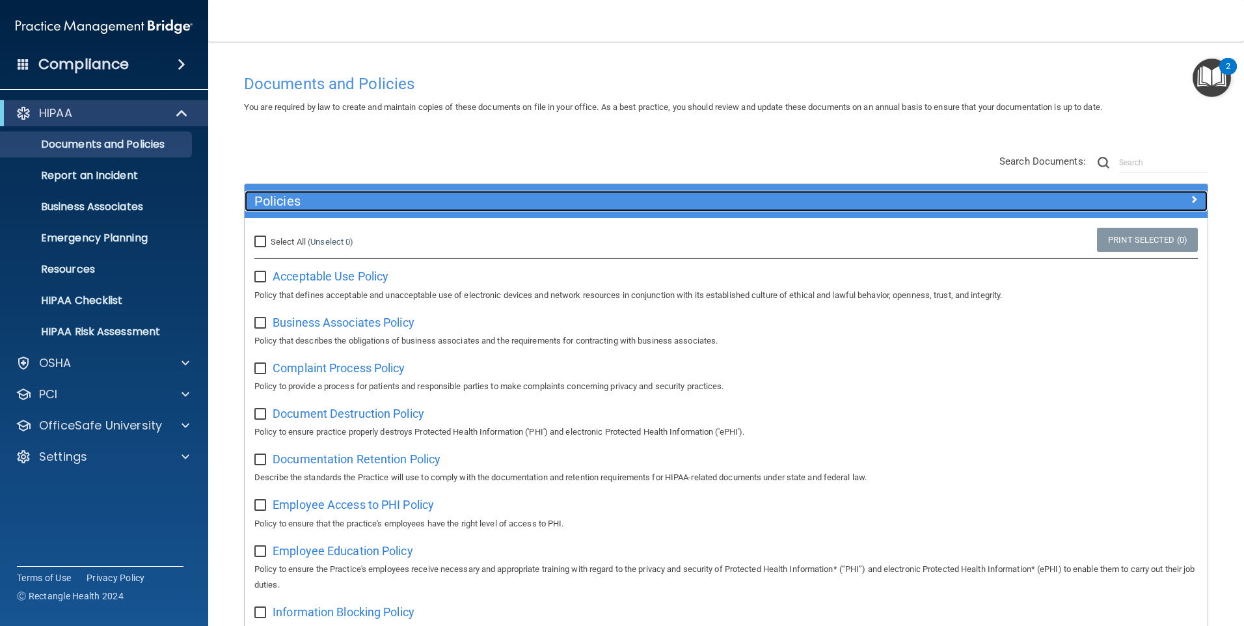
click at [290, 207] on h5 "Policies" at bounding box center [605, 201] width 703 height 14
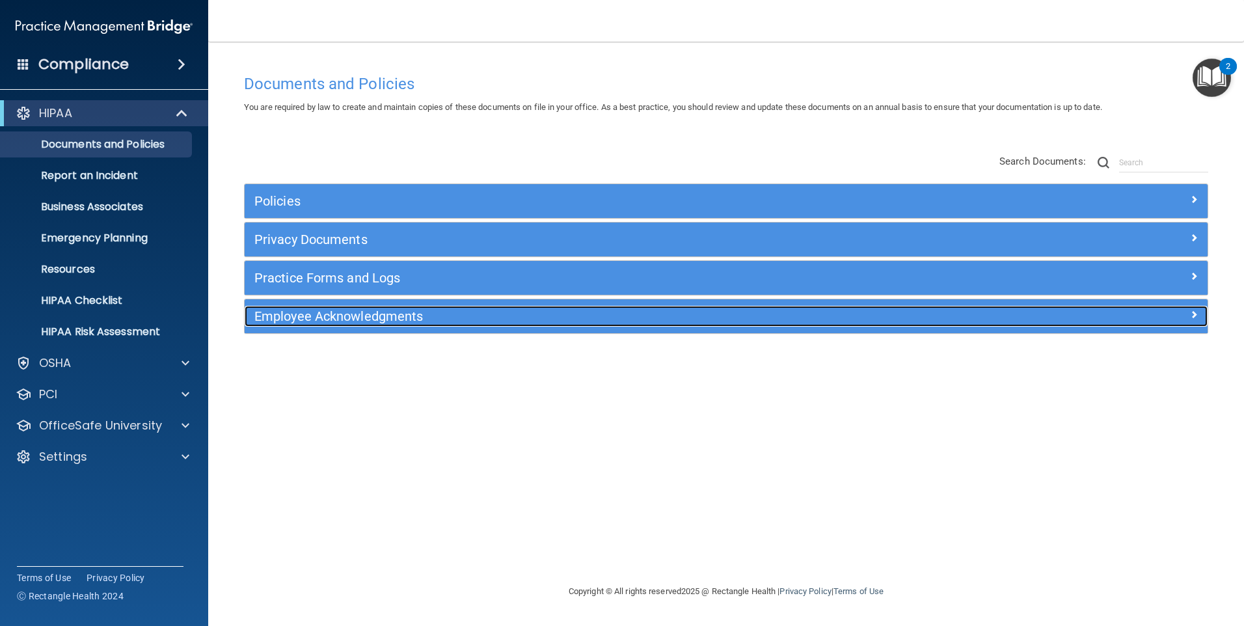
click at [325, 321] on h5 "Employee Acknowledgments" at bounding box center [605, 316] width 703 height 14
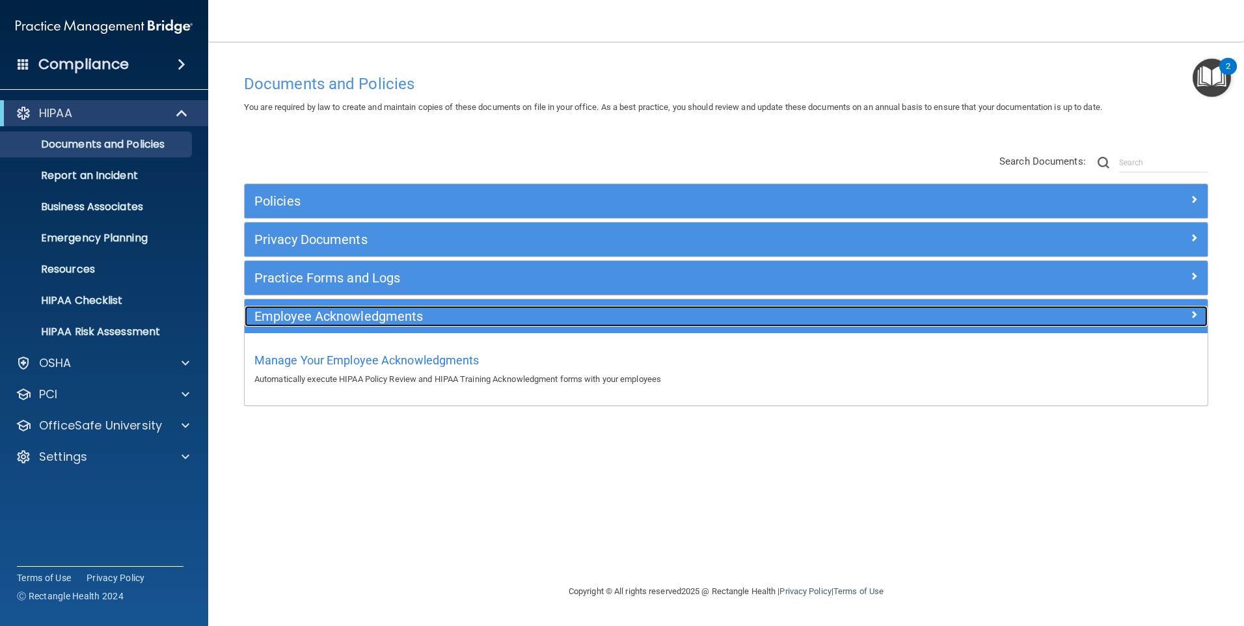
click at [325, 321] on h5 "Employee Acknowledgments" at bounding box center [605, 316] width 703 height 14
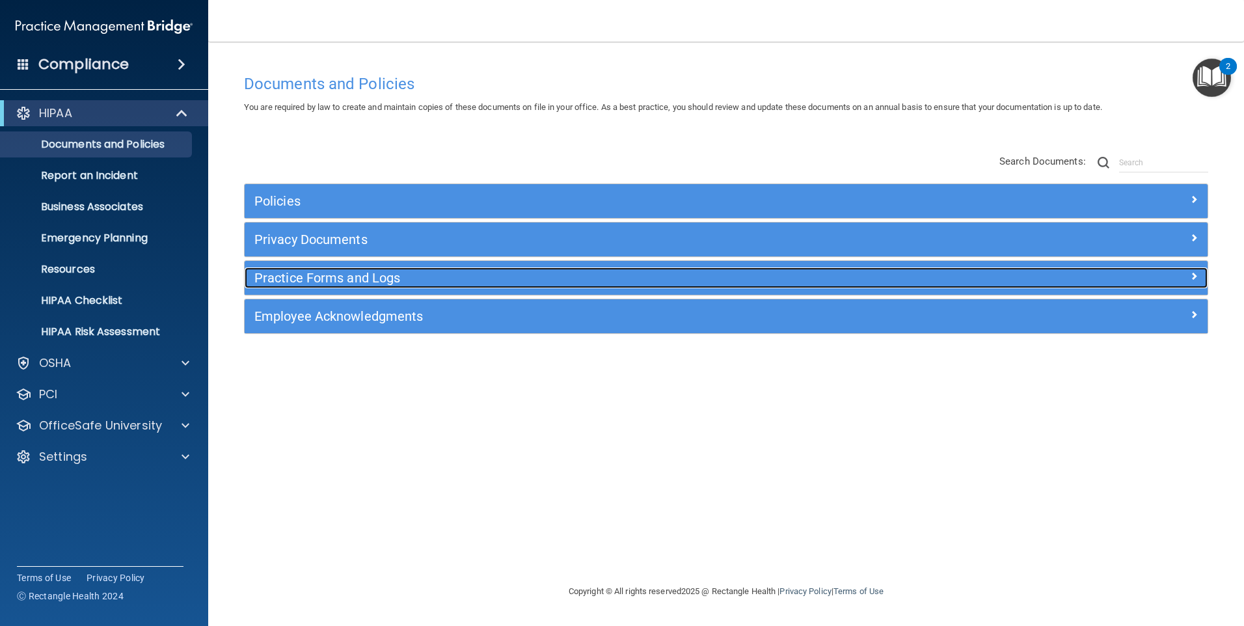
click at [340, 282] on h5 "Practice Forms and Logs" at bounding box center [605, 278] width 703 height 14
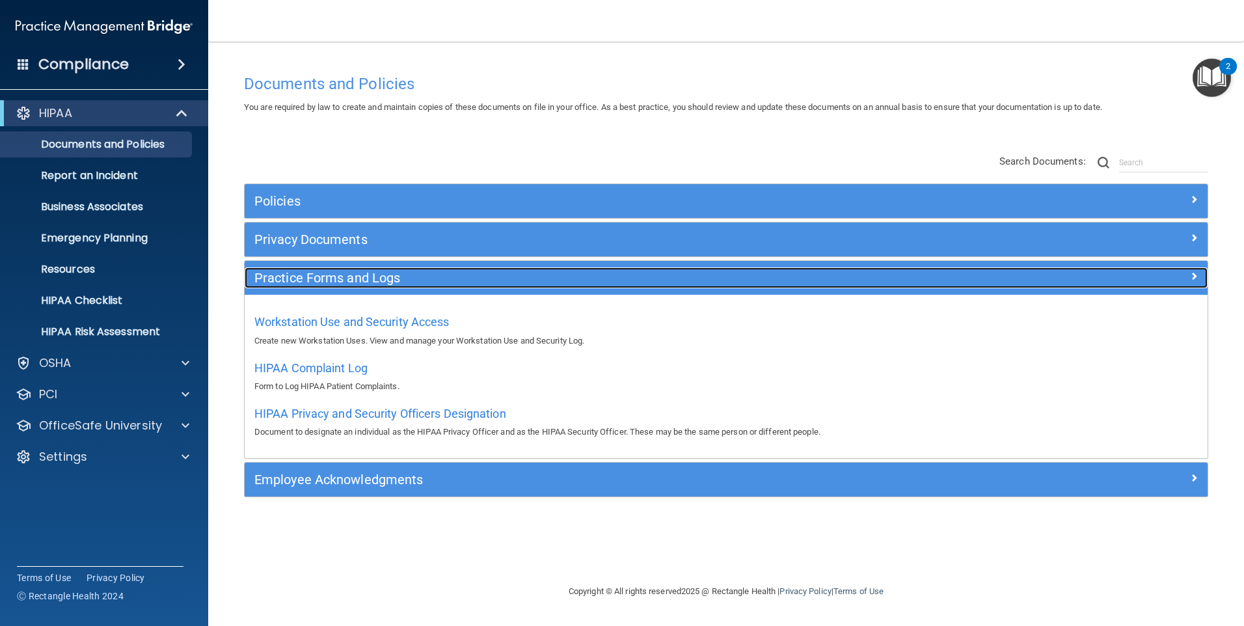
click at [340, 282] on h5 "Practice Forms and Logs" at bounding box center [605, 278] width 703 height 14
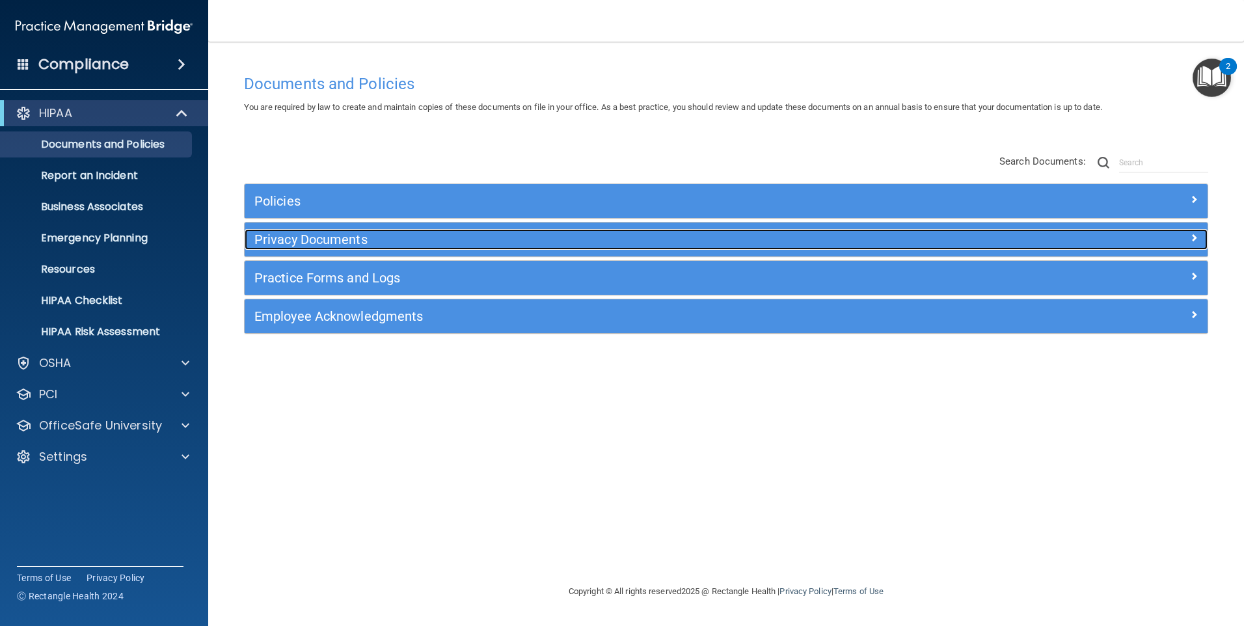
click at [337, 247] on h5 "Privacy Documents" at bounding box center [605, 239] width 703 height 14
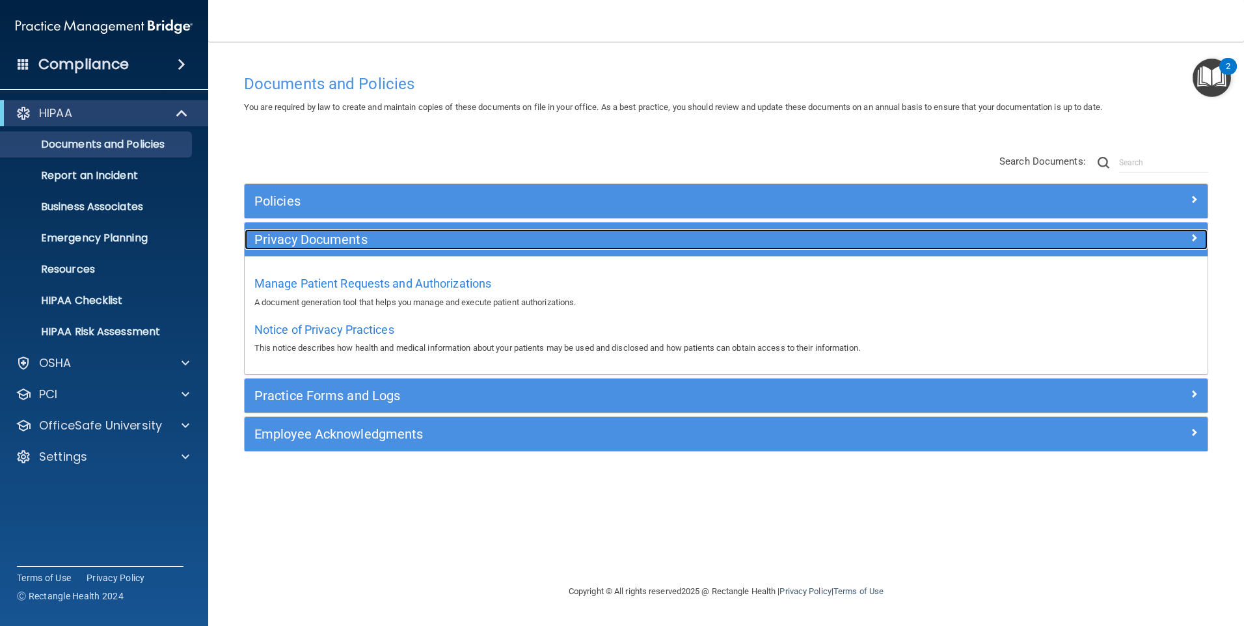
click at [334, 247] on div "Privacy Documents" at bounding box center [606, 239] width 722 height 21
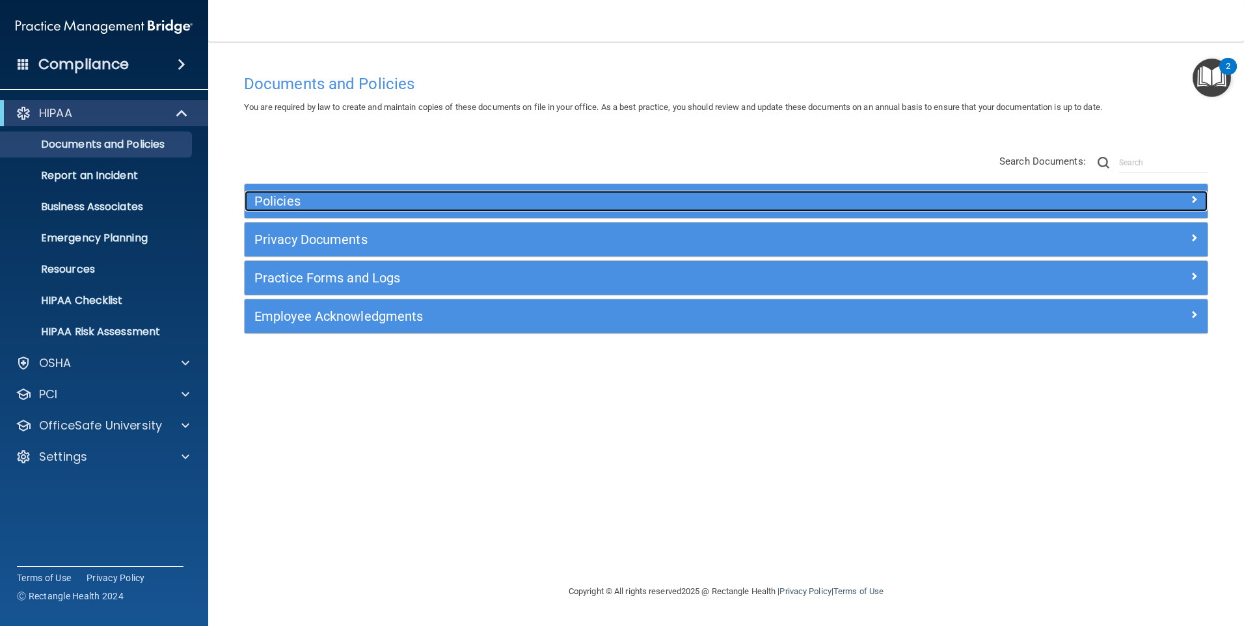
click at [316, 198] on h5 "Policies" at bounding box center [605, 201] width 703 height 14
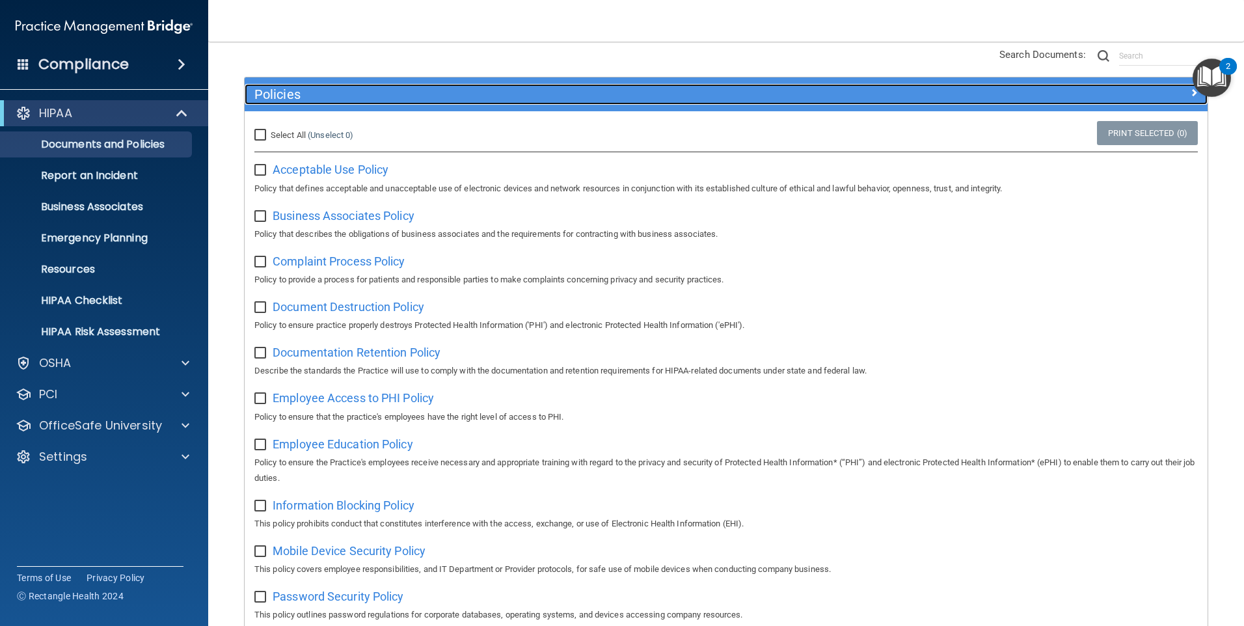
scroll to position [130, 0]
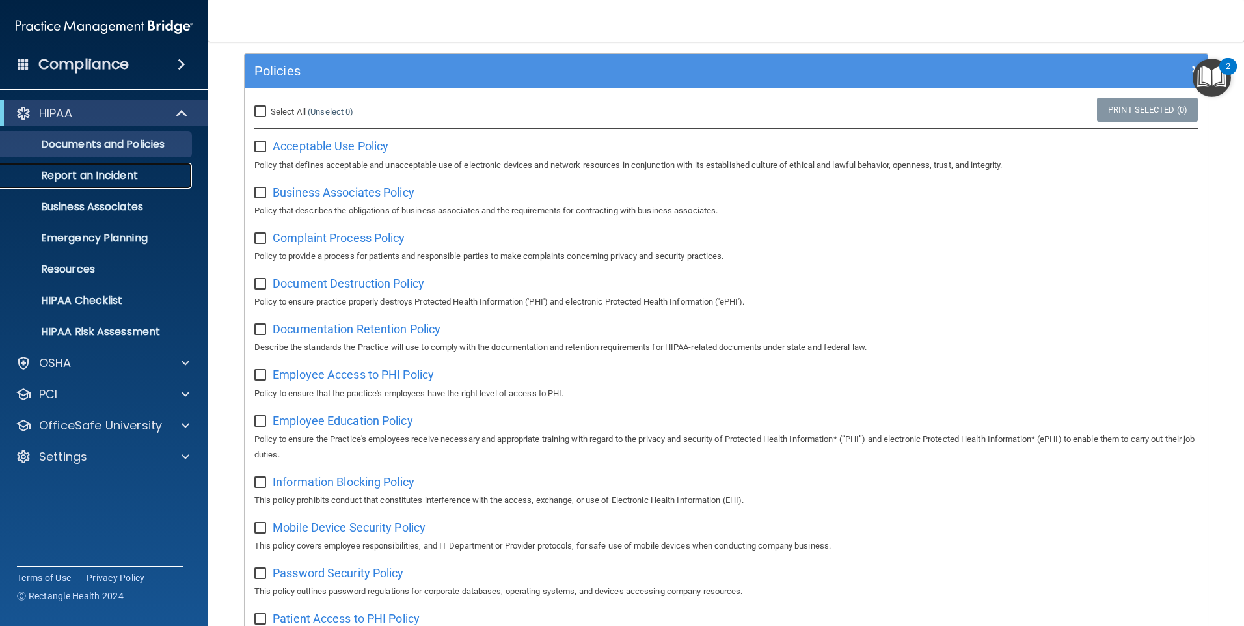
click at [85, 174] on p "Report an Incident" at bounding box center [97, 175] width 178 height 13
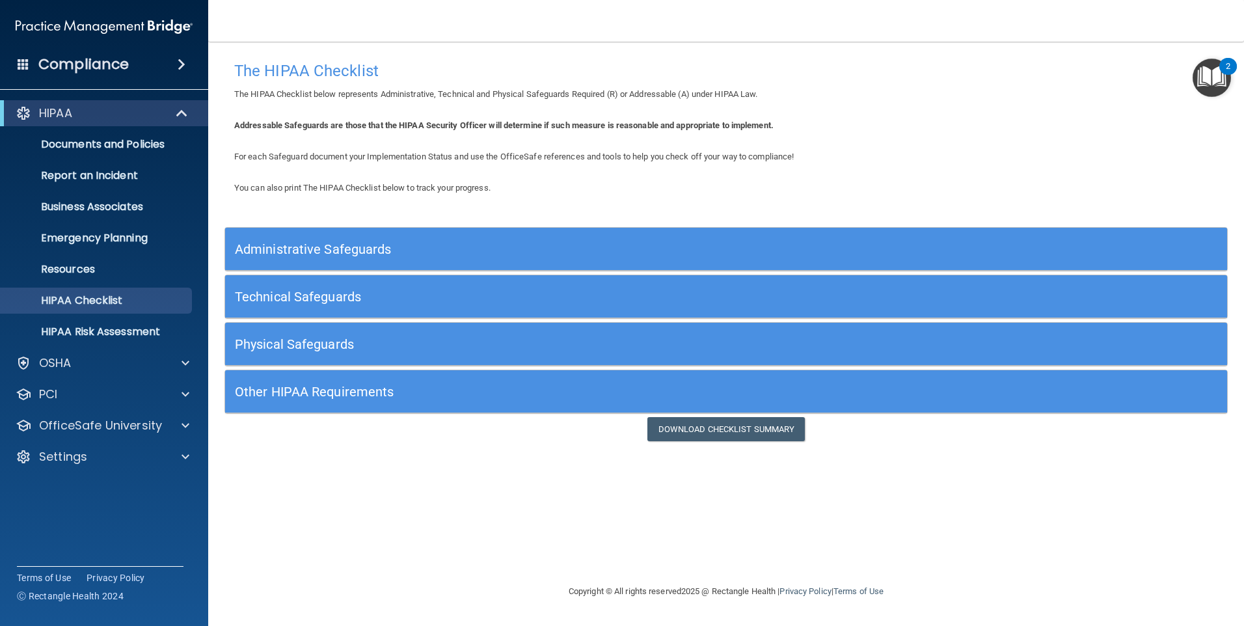
click at [315, 252] on h5 "Administrative Safeguards" at bounding box center [601, 249] width 732 height 14
